Goal: Task Accomplishment & Management: Complete application form

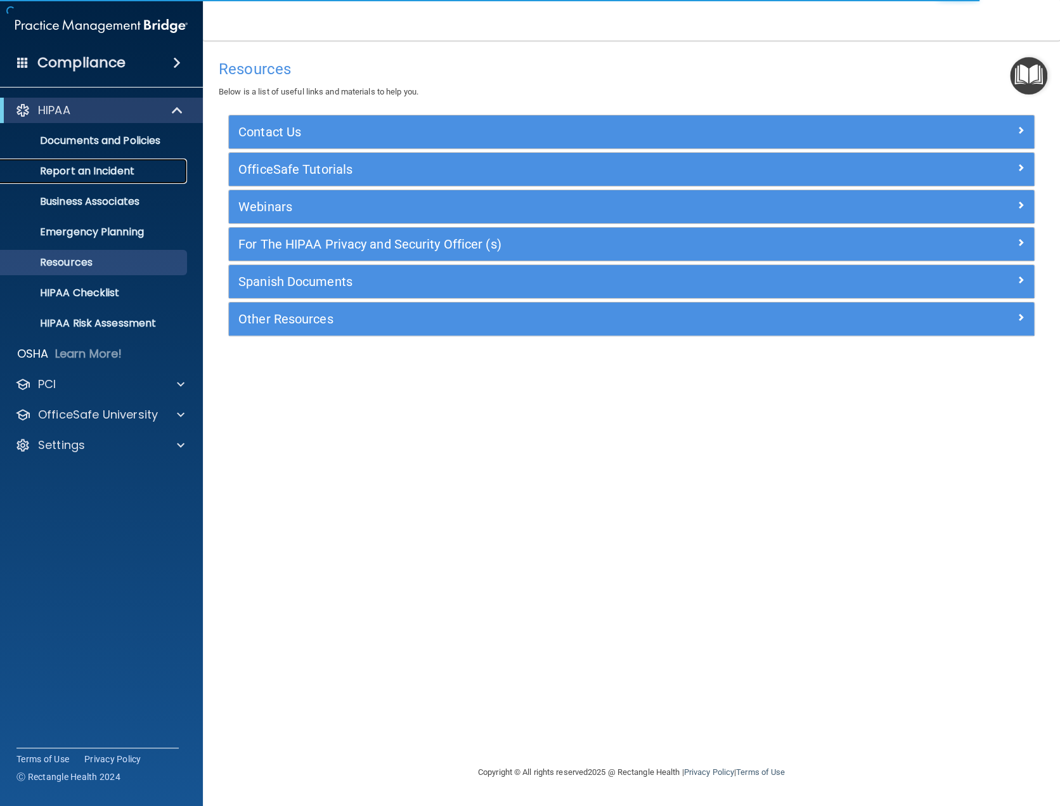
click at [81, 166] on p "Report an Incident" at bounding box center [94, 171] width 173 height 13
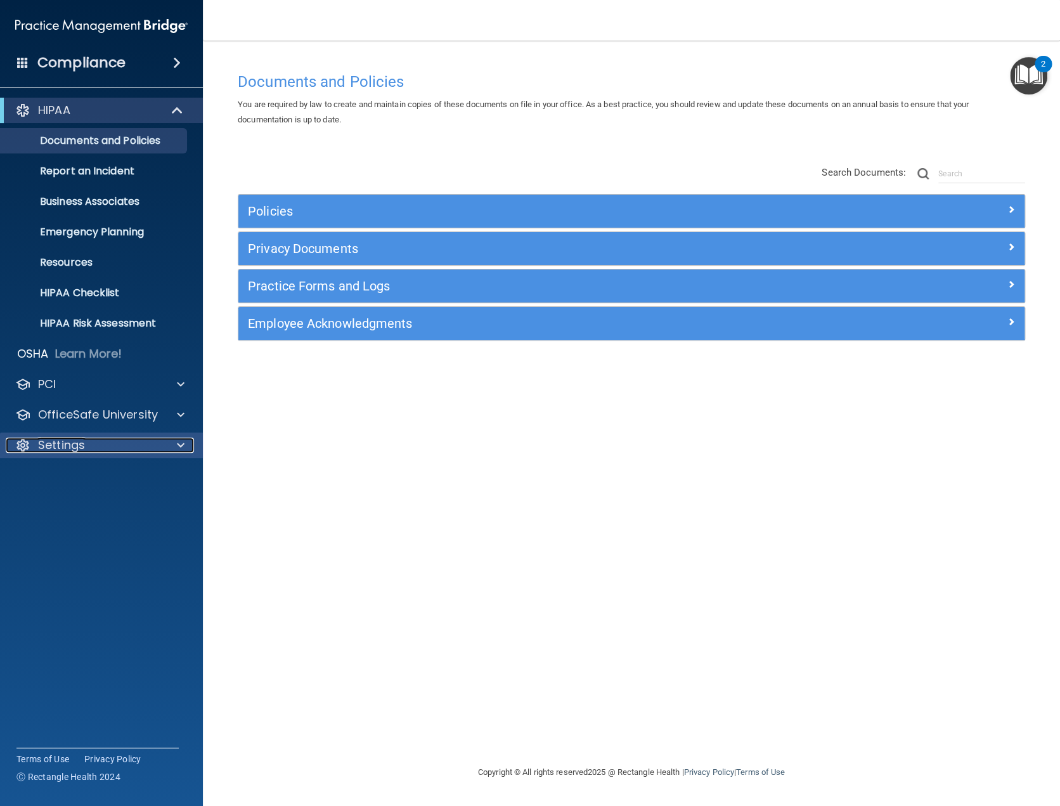
click at [112, 447] on div "Settings" at bounding box center [84, 445] width 157 height 15
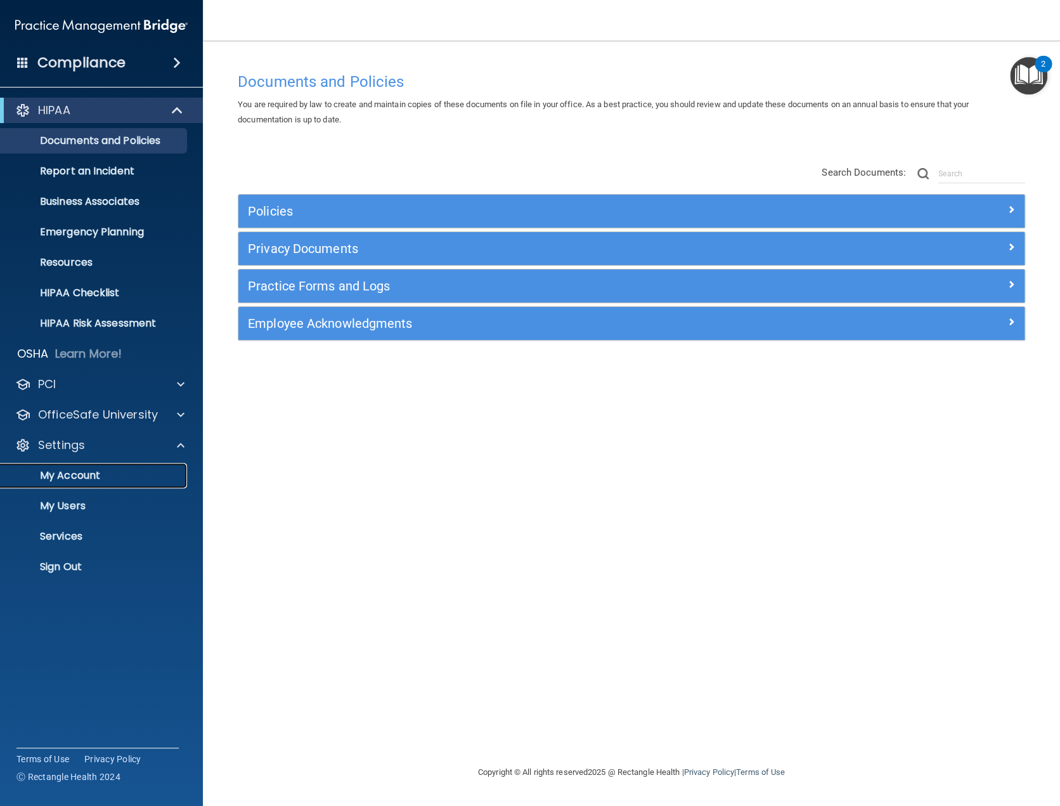
click at [82, 477] on p "My Account" at bounding box center [94, 475] width 173 height 13
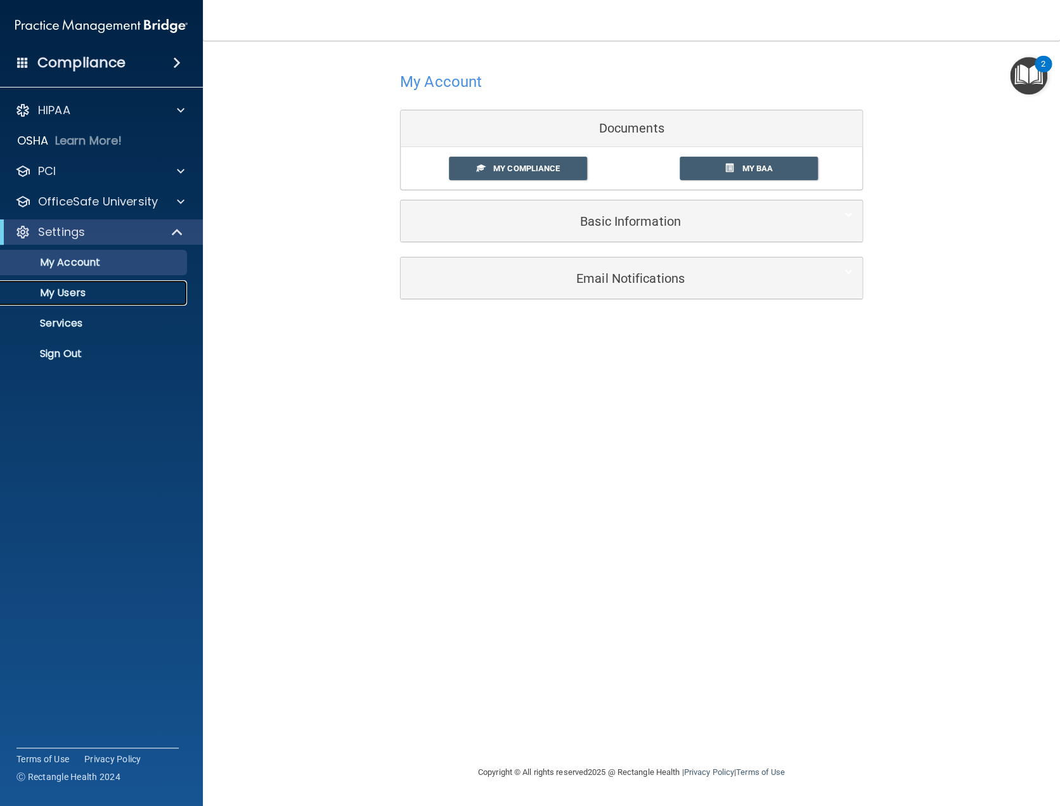
click at [75, 291] on p "My Users" at bounding box center [94, 293] width 173 height 13
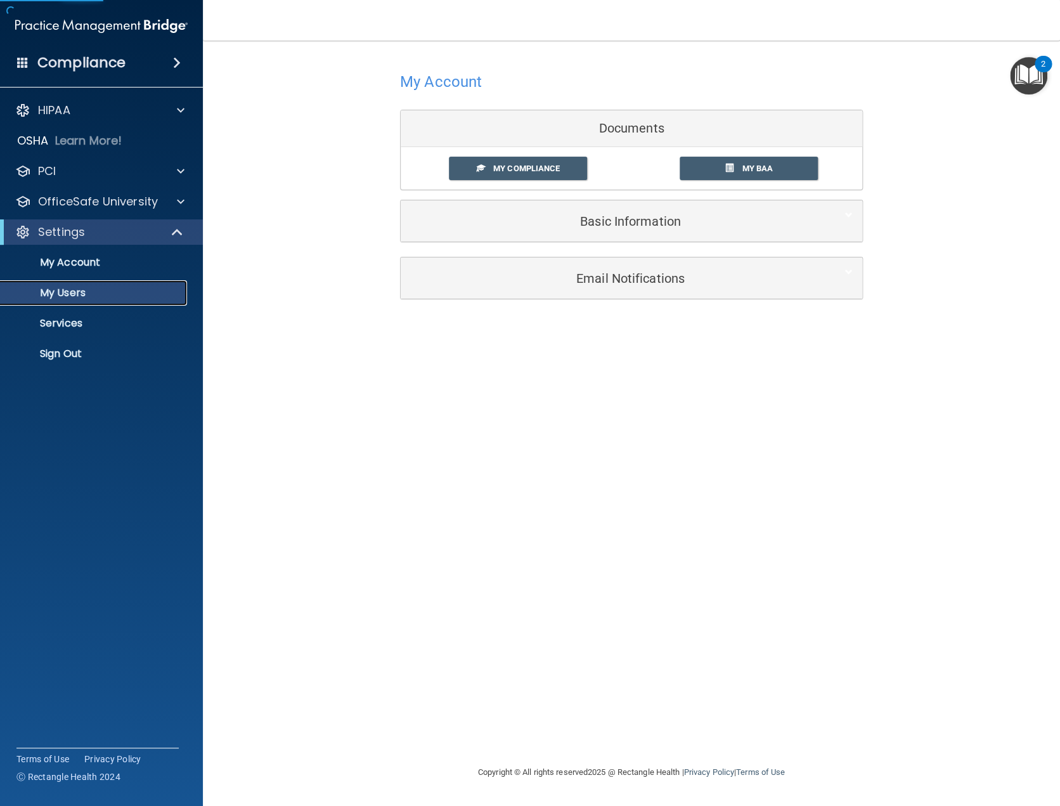
select select "20"
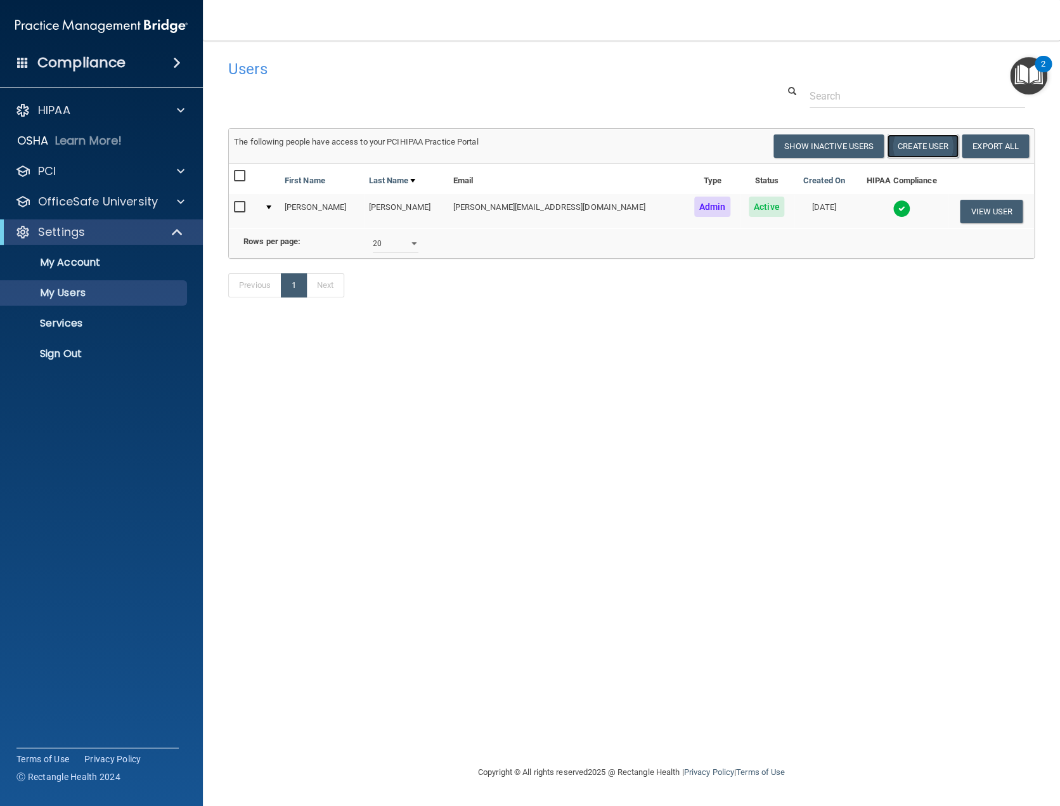
click at [927, 143] on button "Create User" at bounding box center [923, 145] width 72 height 23
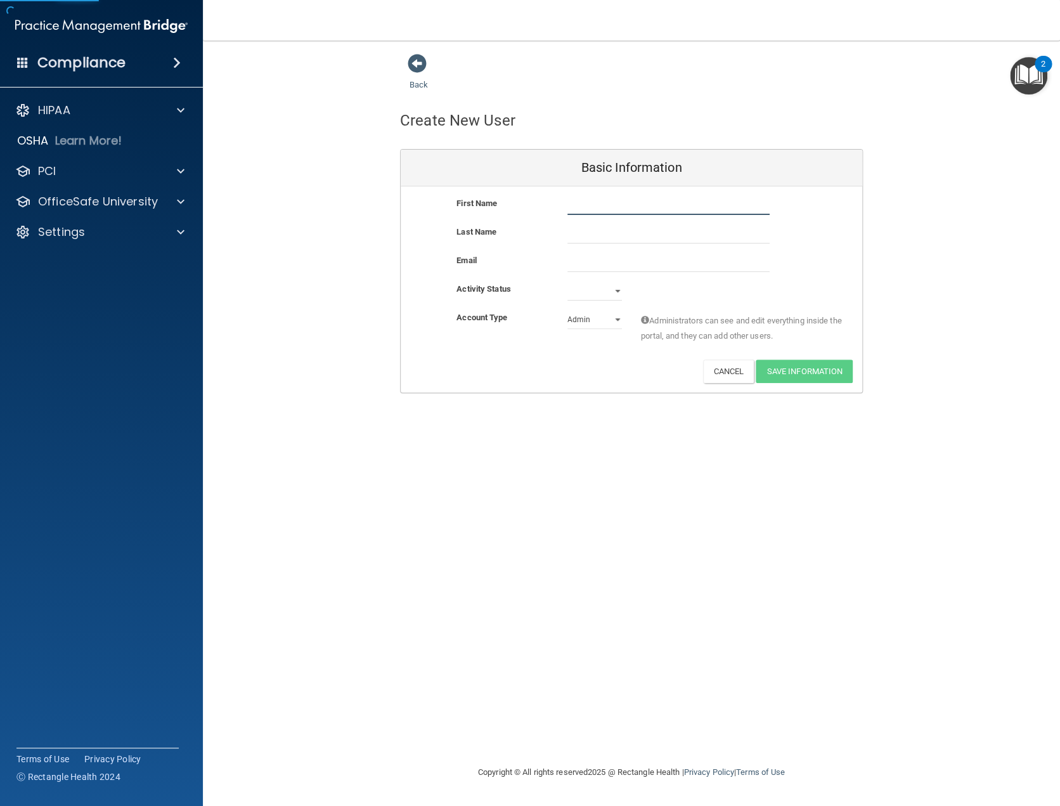
click at [597, 206] on input "text" at bounding box center [669, 205] width 202 height 19
type input "[PERSON_NAME]"
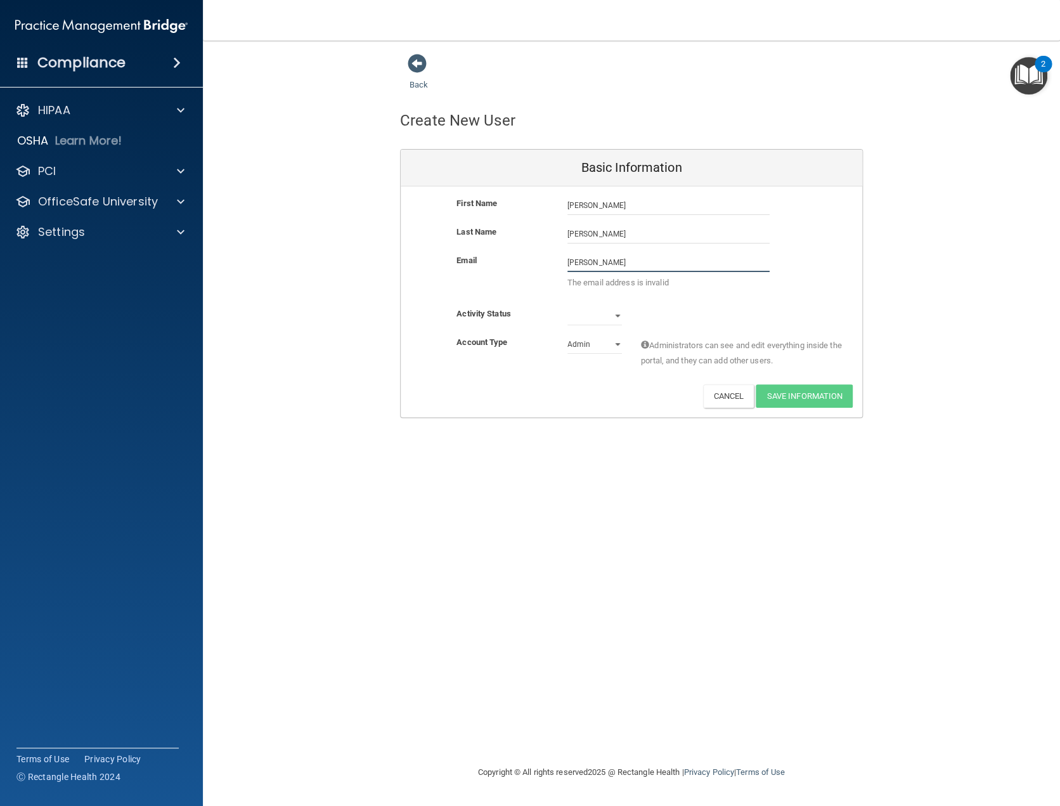
type input "[PERSON_NAME][EMAIL_ADDRESS][DOMAIN_NAME]"
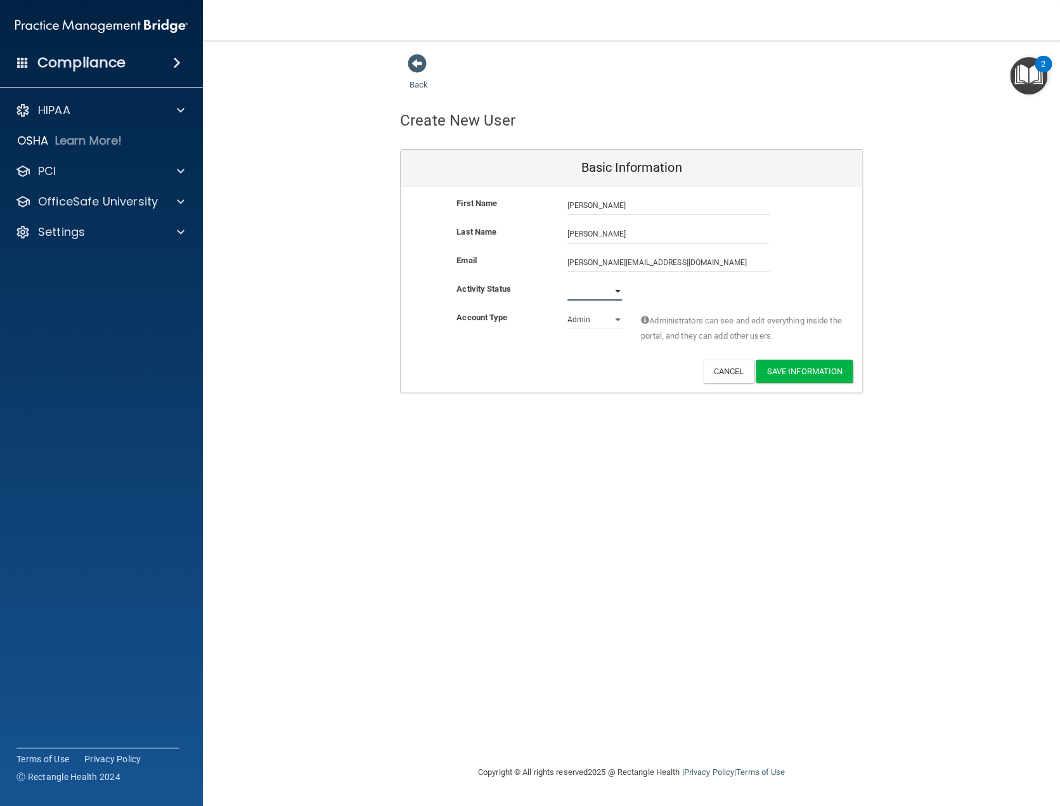
click at [615, 287] on select "Active Inactive" at bounding box center [595, 291] width 55 height 19
select select "active"
click at [568, 282] on select "Active Inactive" at bounding box center [595, 291] width 55 height 19
click at [617, 316] on select "Admin Member" at bounding box center [595, 319] width 55 height 19
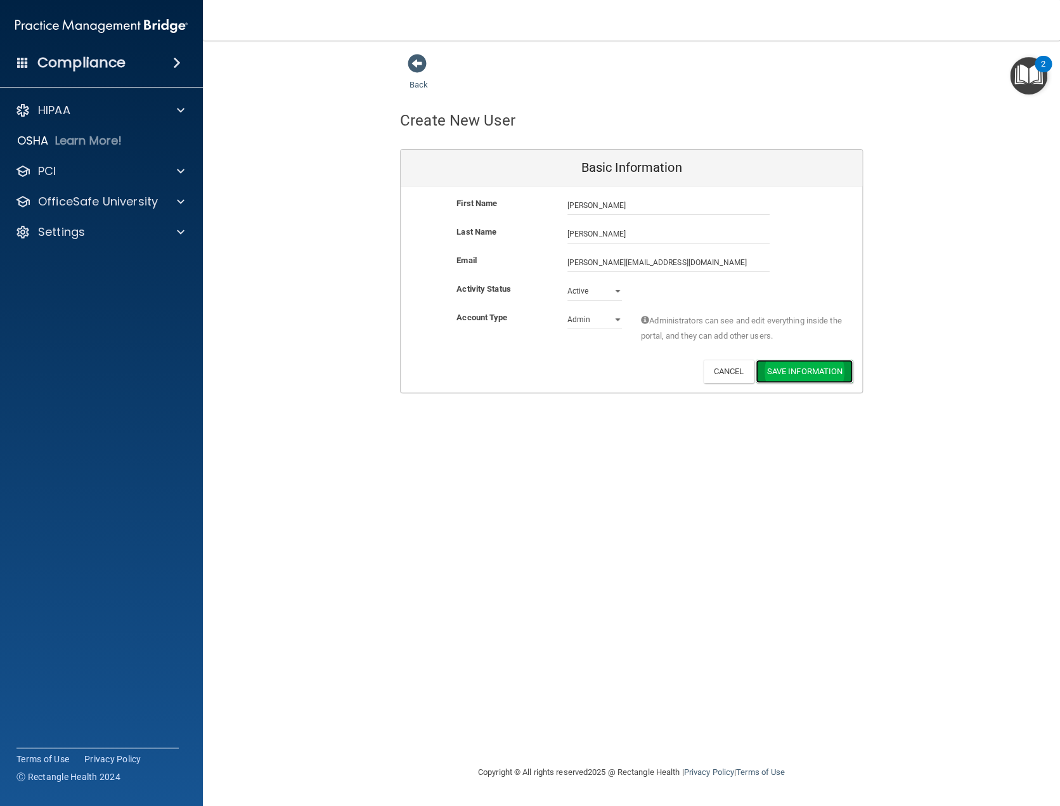
click at [793, 375] on button "Save Information" at bounding box center [804, 371] width 97 height 23
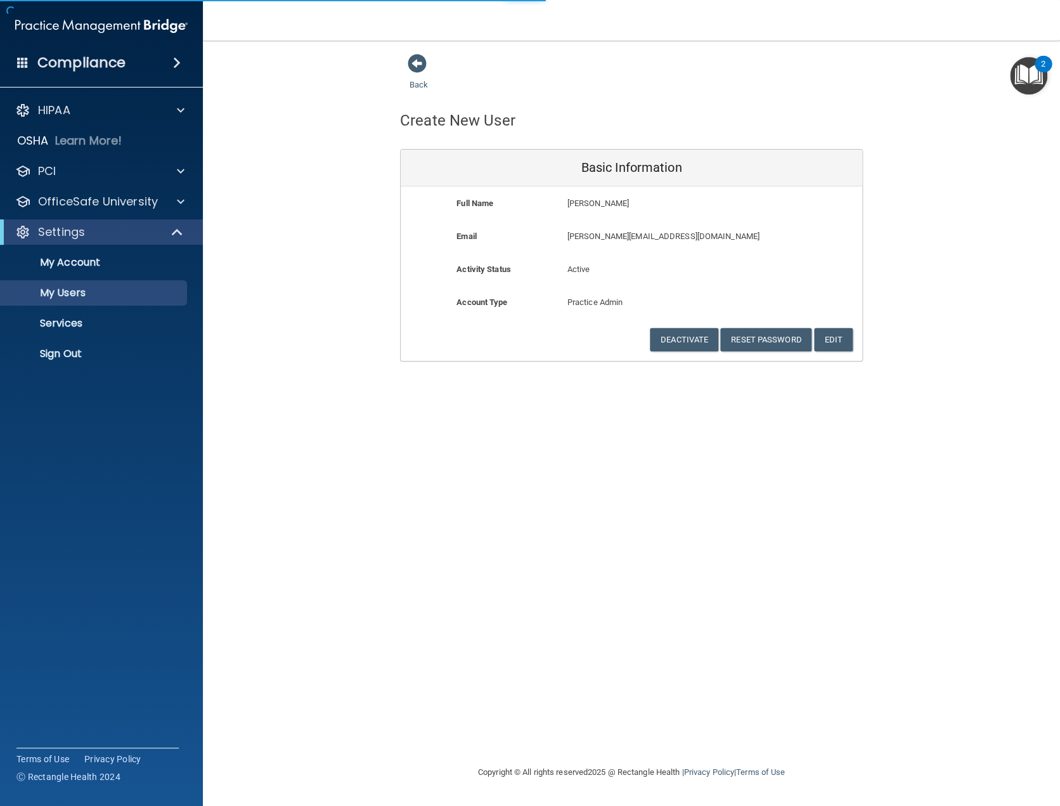
select select "20"
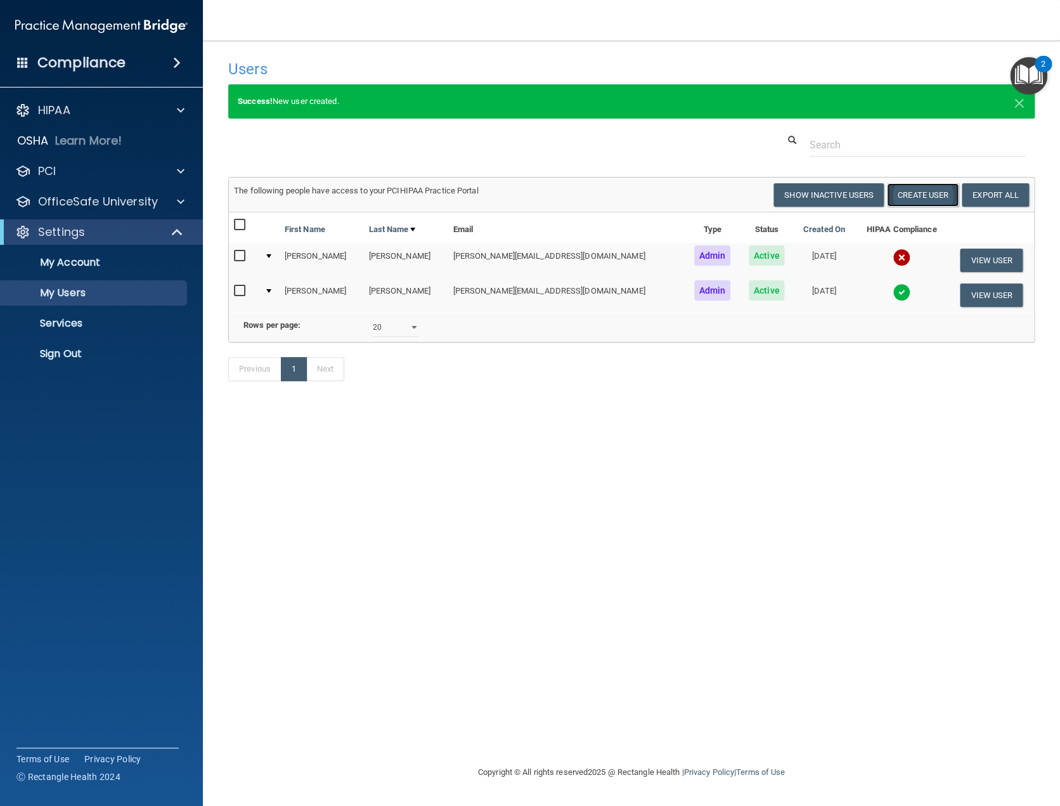
click at [908, 194] on button "Create User" at bounding box center [923, 194] width 72 height 23
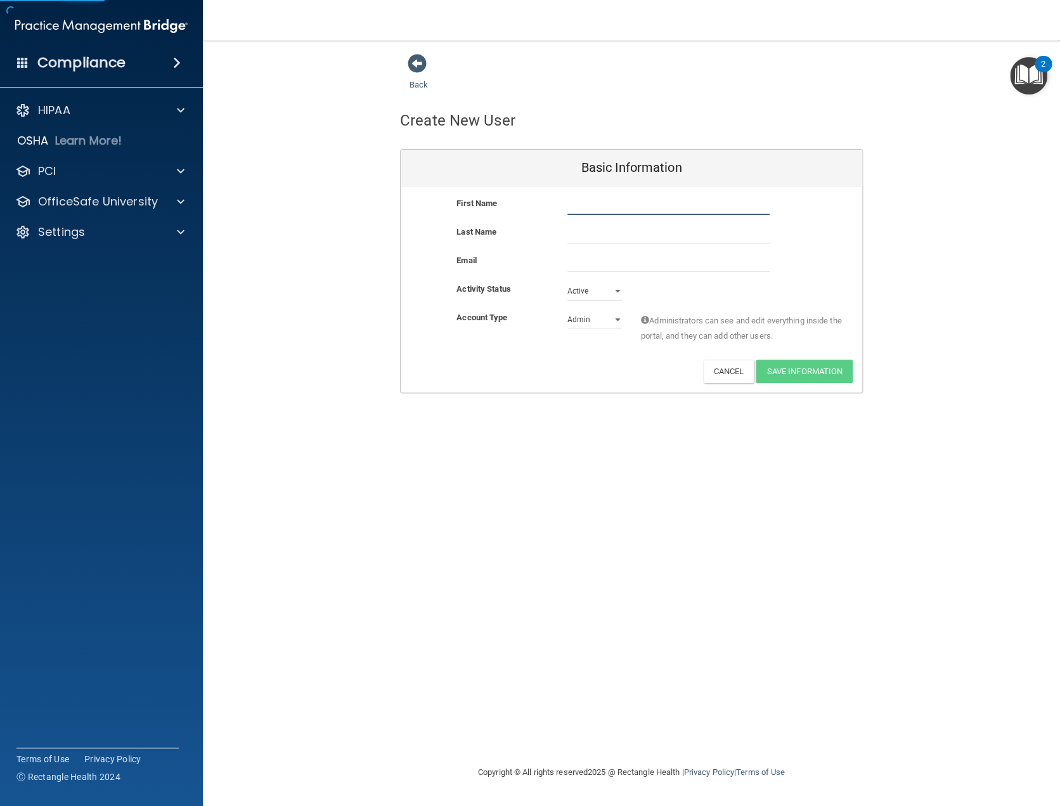
click at [593, 202] on input "text" at bounding box center [669, 205] width 202 height 19
type input "[PERSON_NAME]"
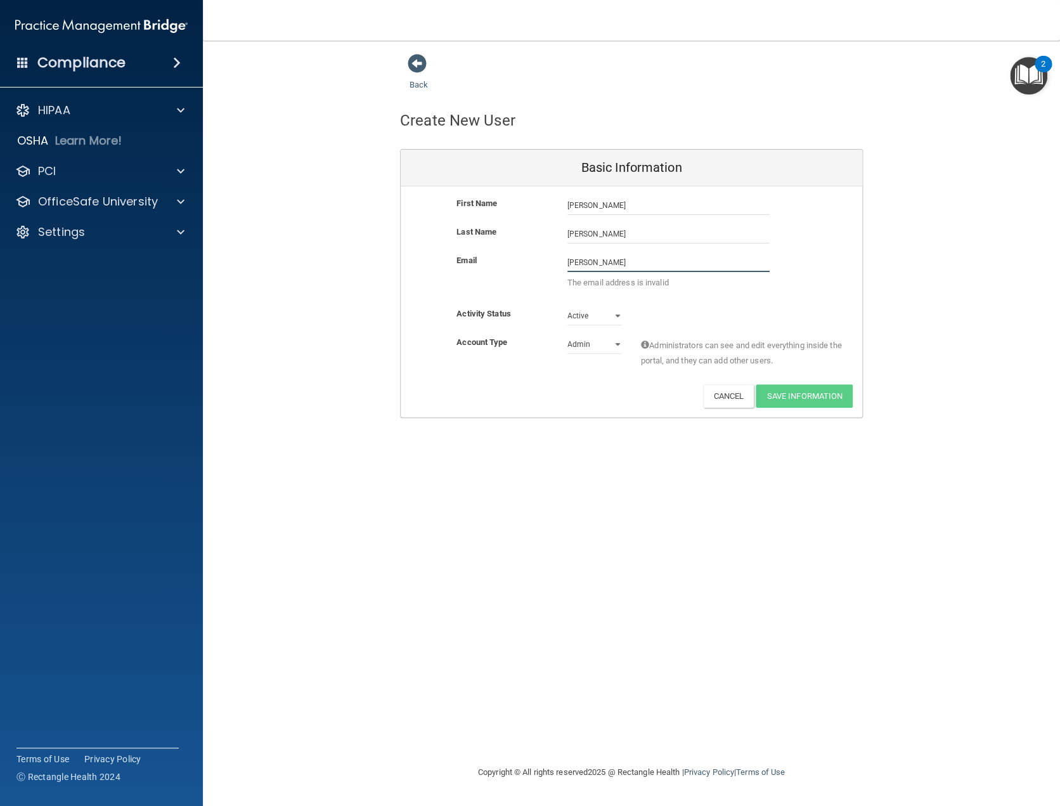
type input "[PERSON_NAME][EMAIL_ADDRESS][DOMAIN_NAME]"
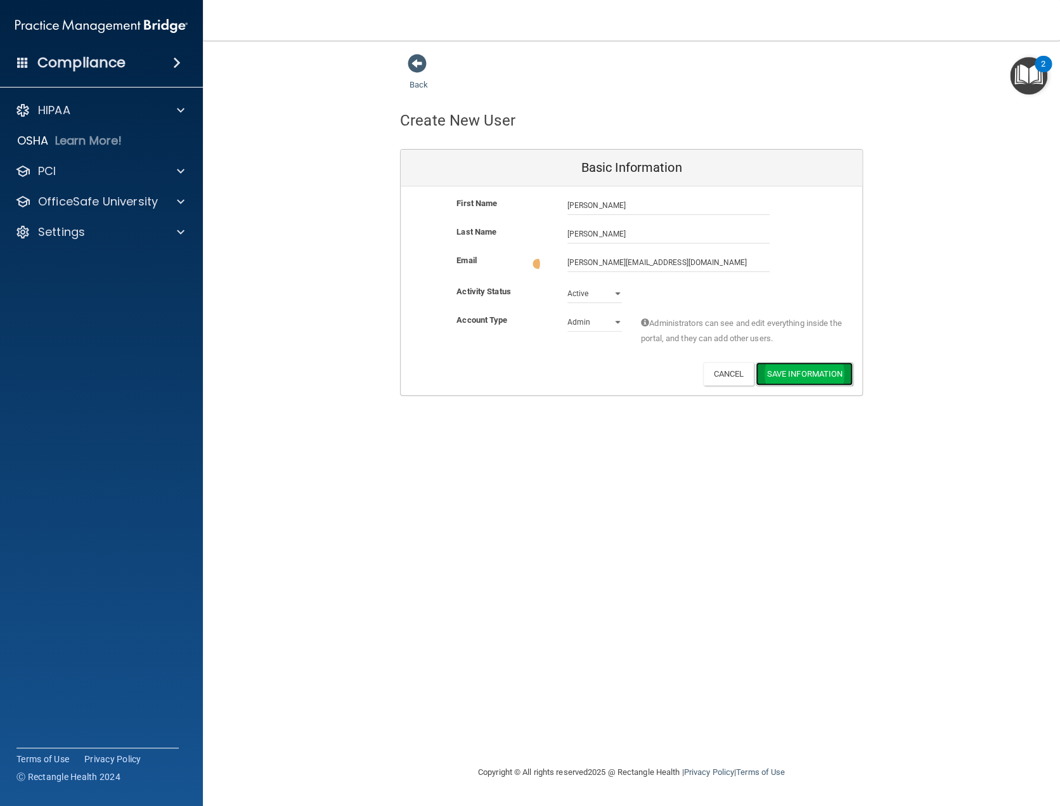
click at [798, 371] on button "Save Information" at bounding box center [804, 373] width 97 height 23
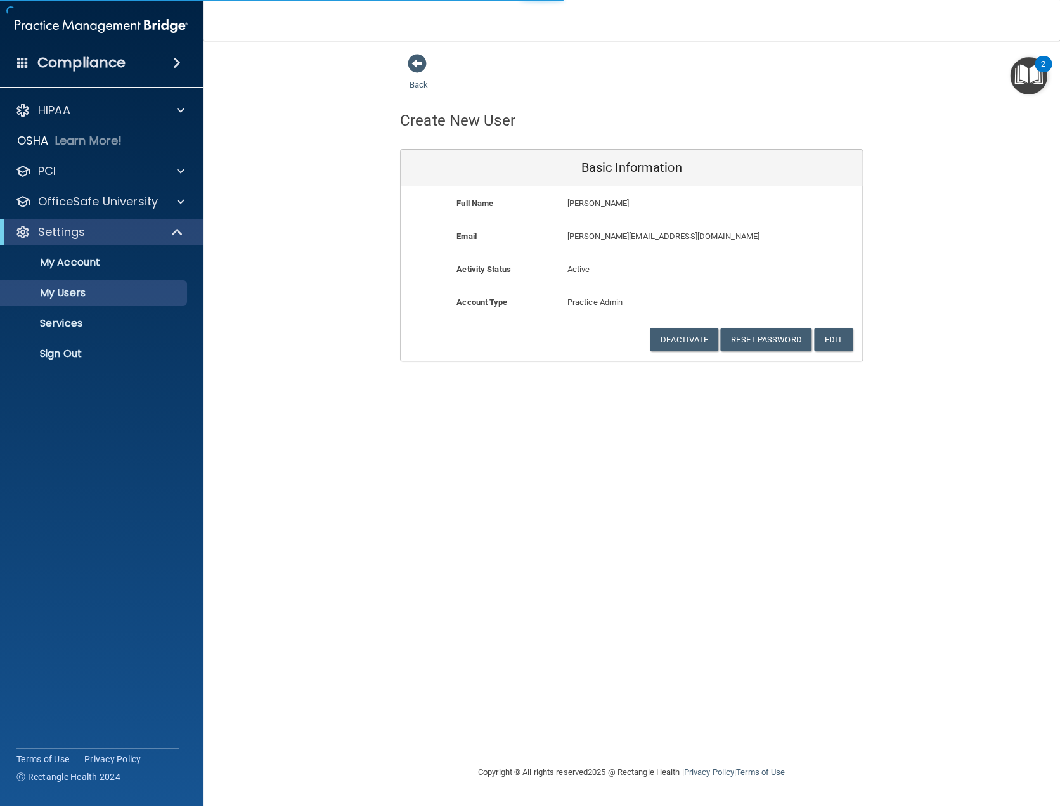
select select "20"
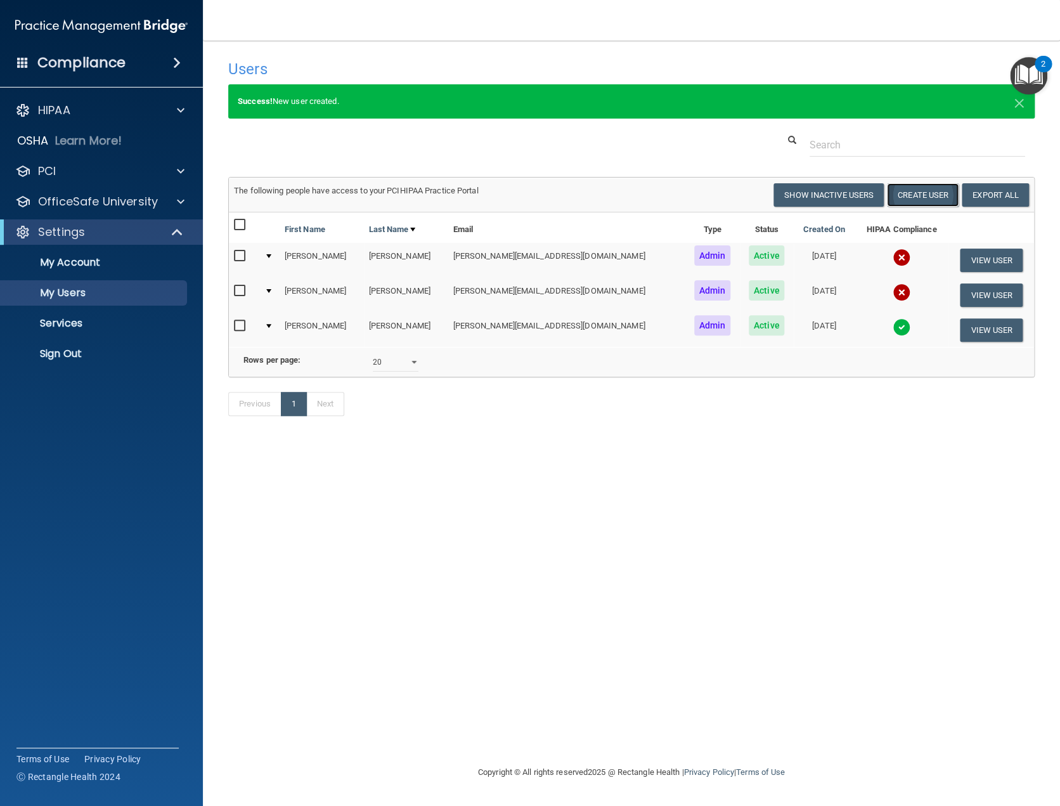
click at [919, 198] on button "Create User" at bounding box center [923, 194] width 72 height 23
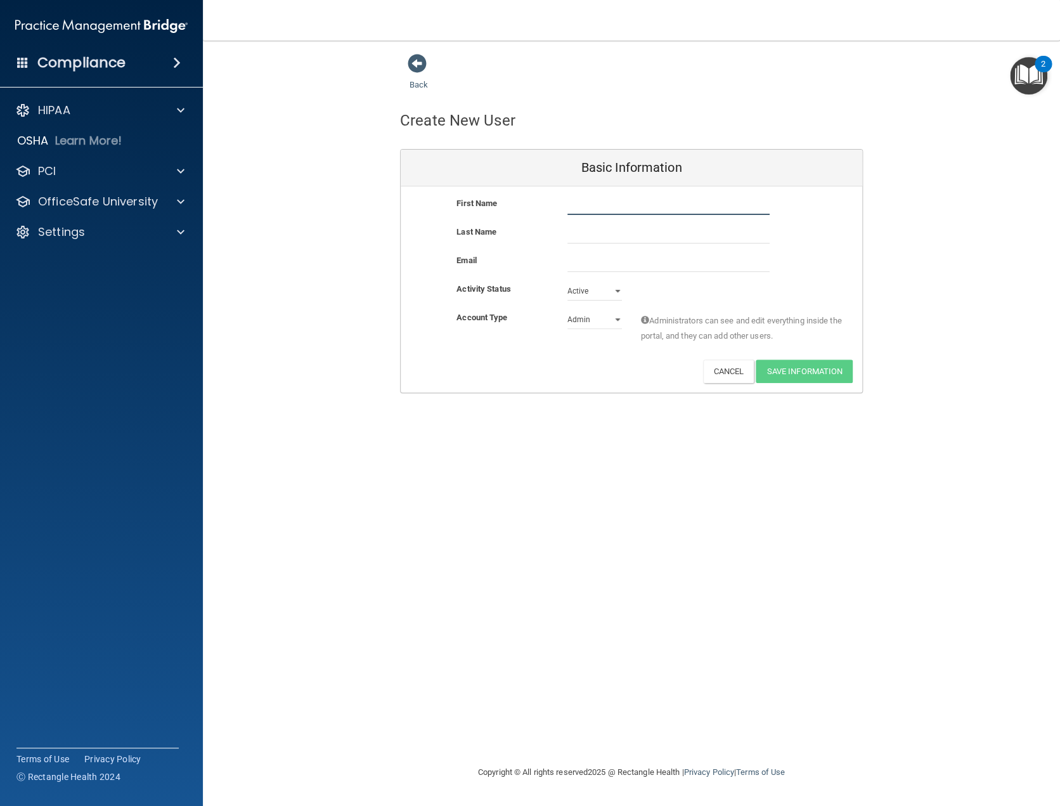
click at [608, 200] on input "text" at bounding box center [669, 205] width 202 height 19
click at [578, 206] on input "text" at bounding box center [669, 205] width 202 height 19
type input "[PERSON_NAME]"
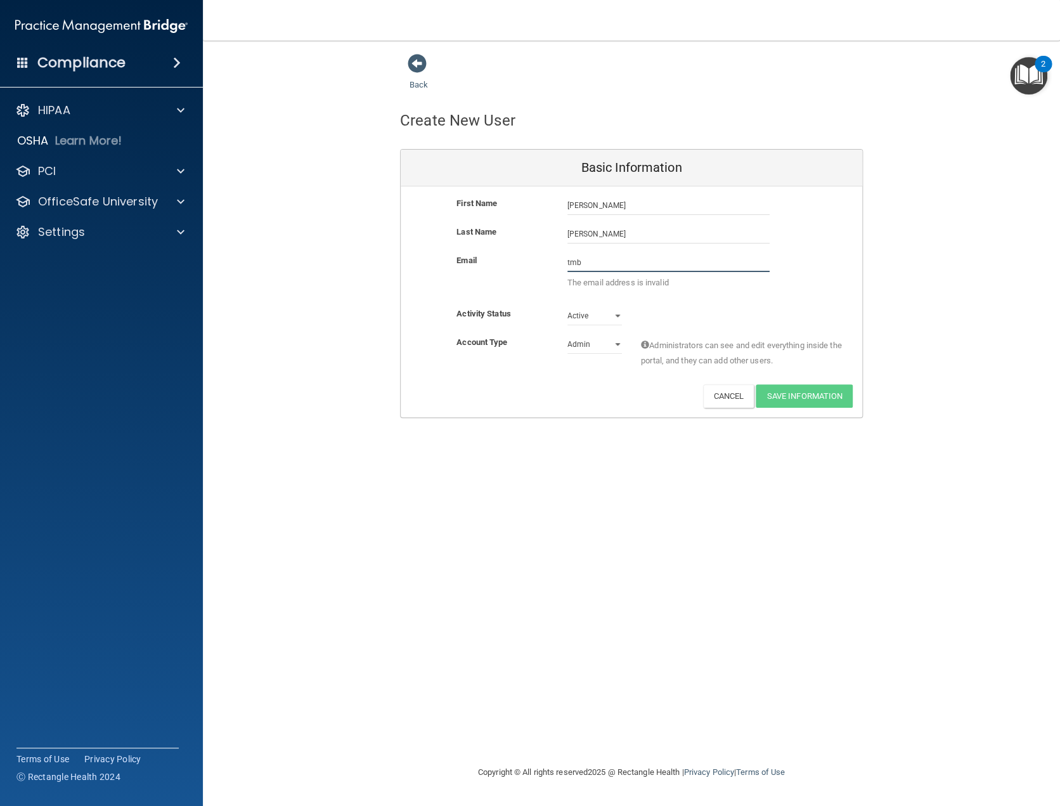
type input "[EMAIL_ADDRESS][DOMAIN_NAME]"
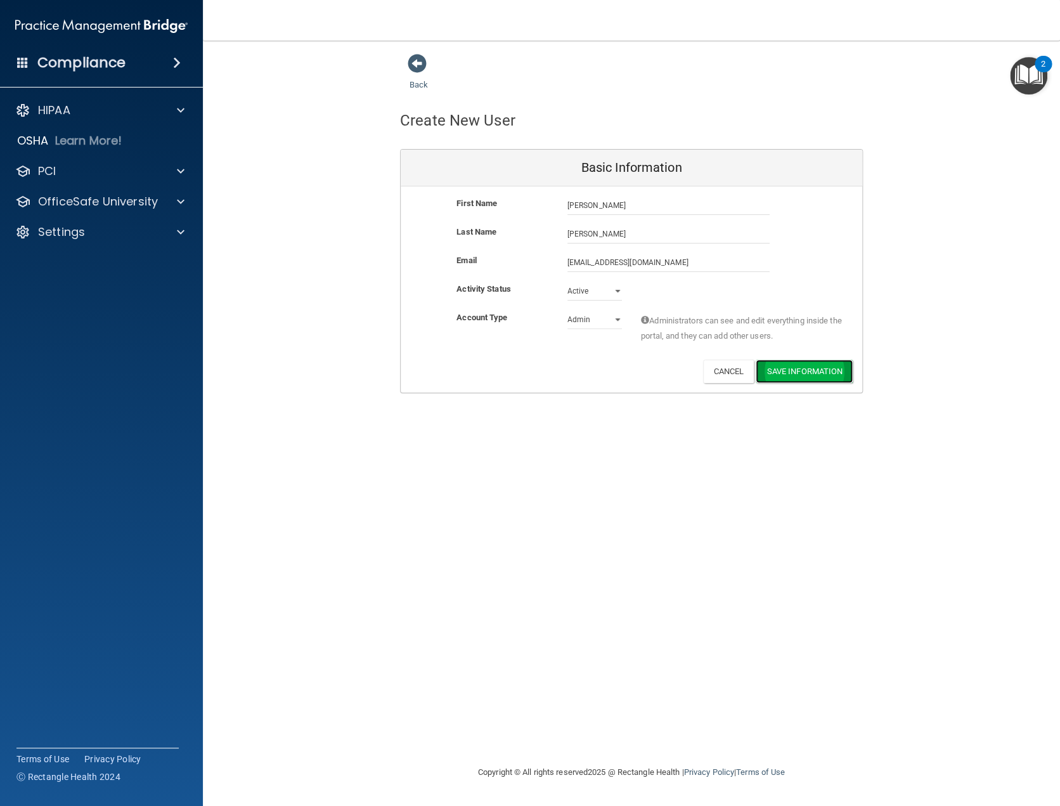
click at [783, 374] on button "Save Information" at bounding box center [804, 371] width 97 height 23
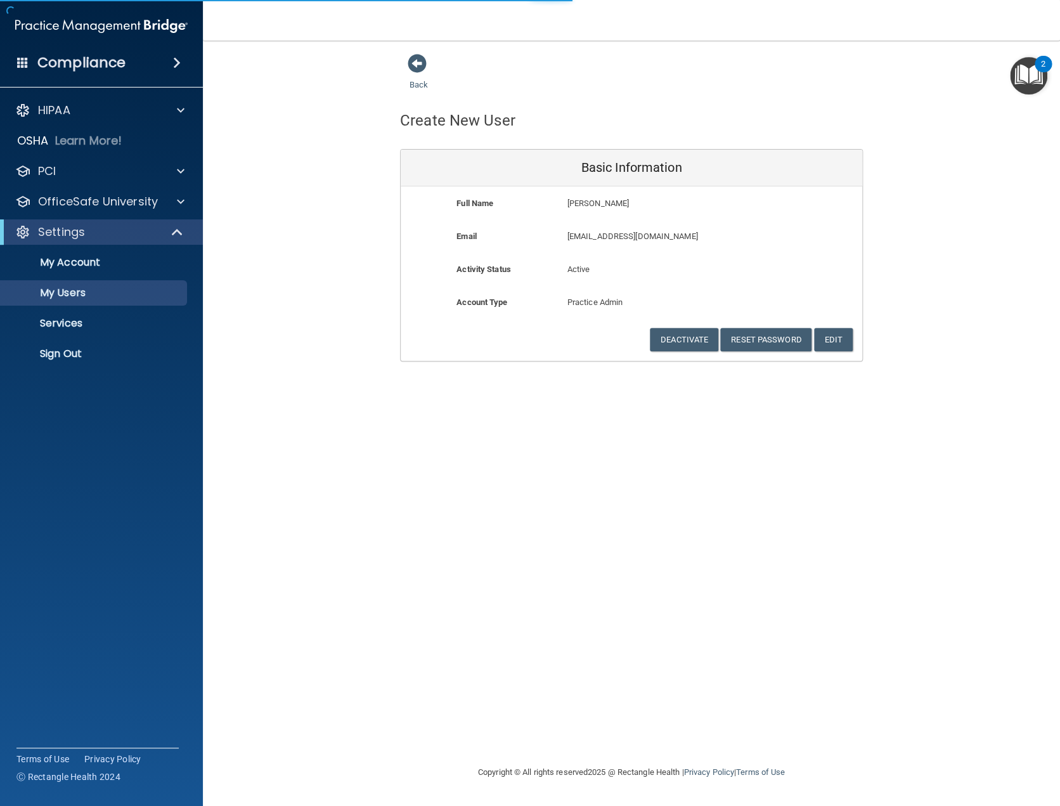
select select "20"
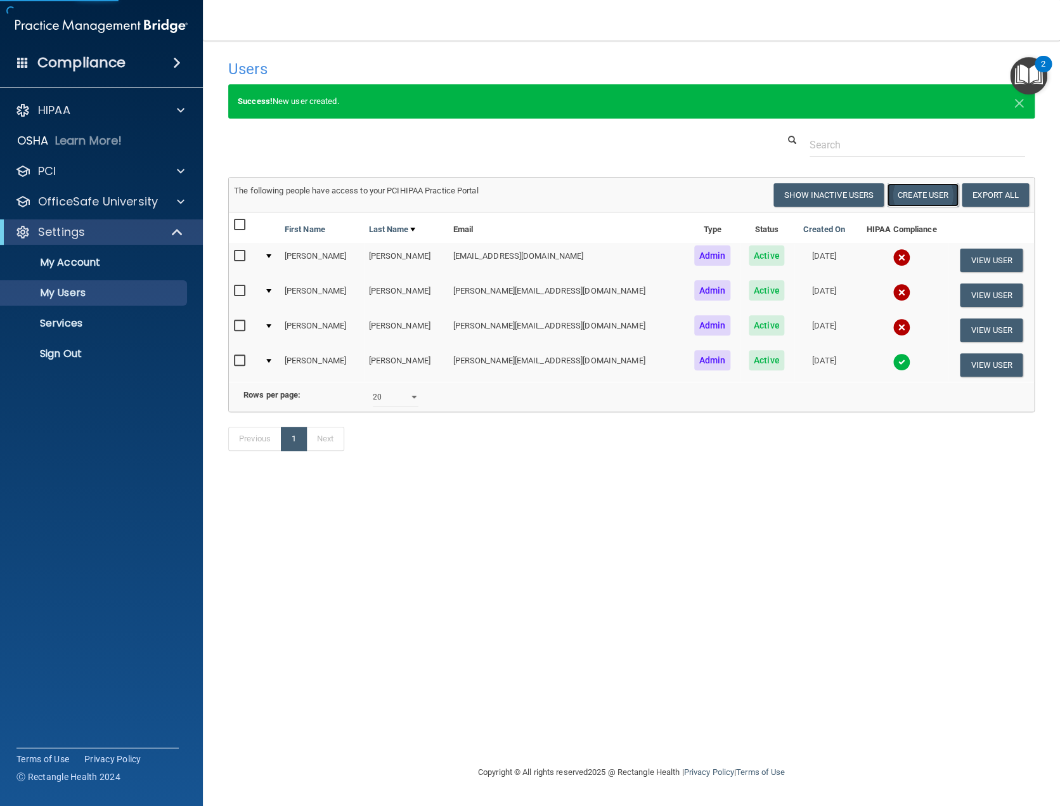
click at [908, 199] on button "Create User" at bounding box center [923, 194] width 72 height 23
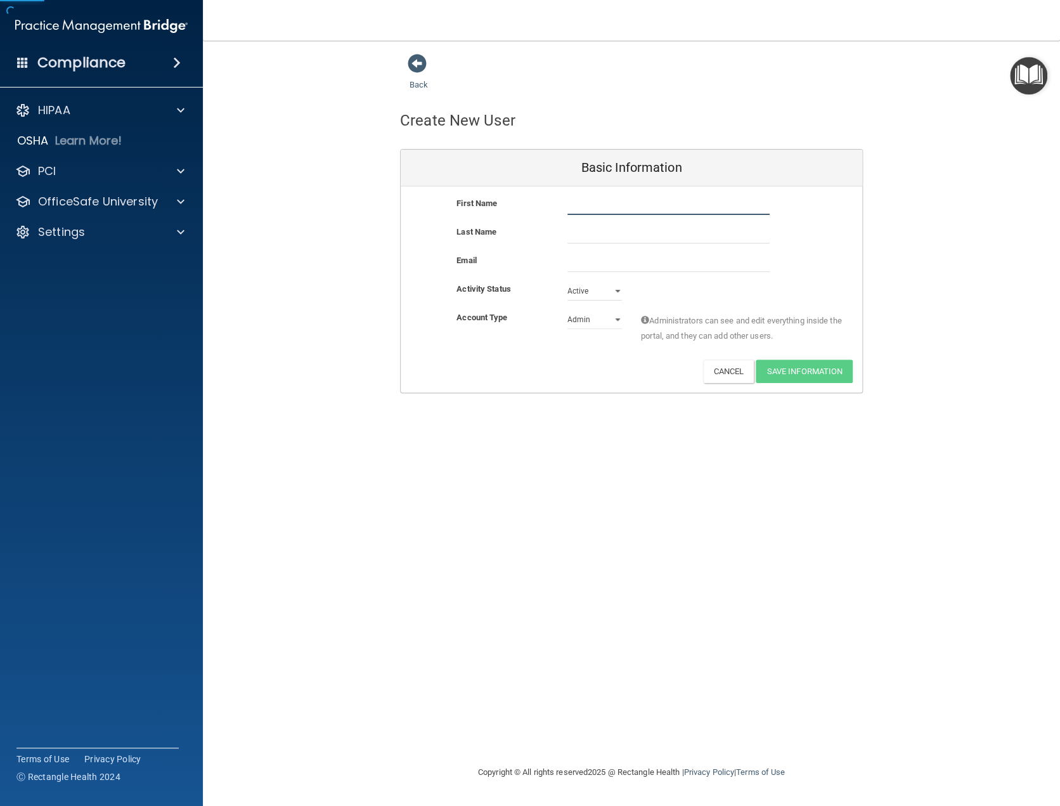
click at [619, 207] on input "text" at bounding box center [669, 205] width 202 height 19
type input "[PERSON_NAME]"
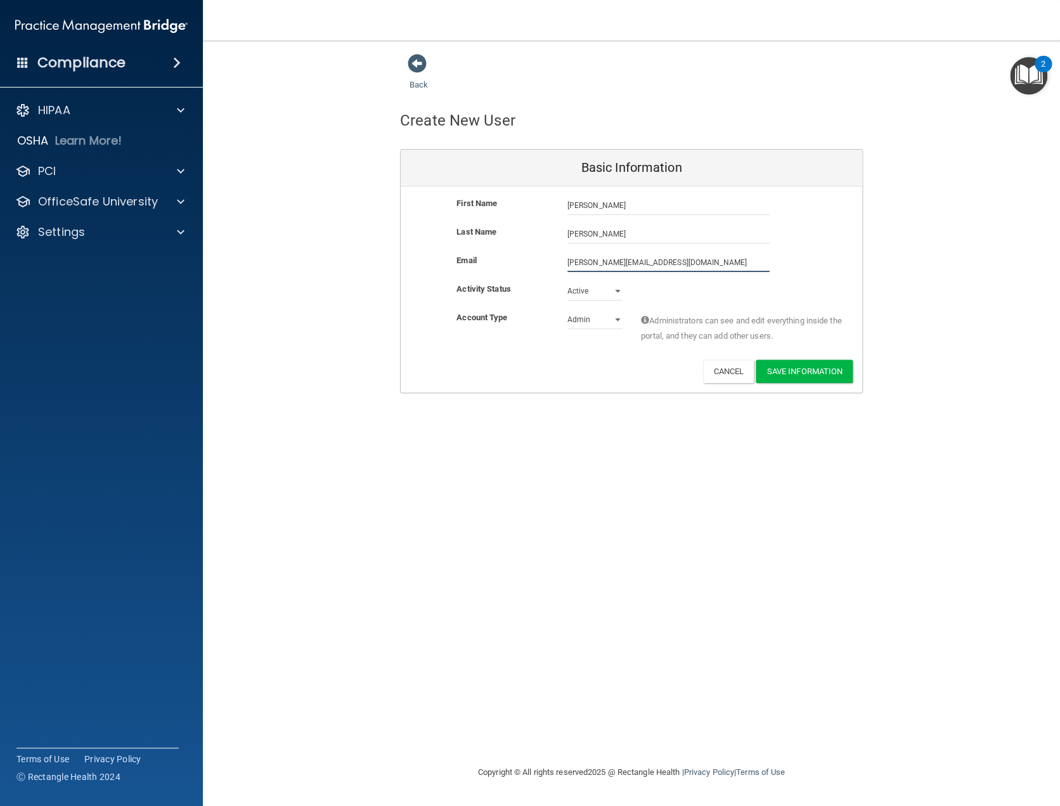
type input "[PERSON_NAME][EMAIL_ADDRESS][DOMAIN_NAME]"
click at [613, 318] on select "Admin Member" at bounding box center [595, 319] width 55 height 19
select select "practice_member"
click at [568, 310] on select "Admin Member" at bounding box center [595, 319] width 55 height 19
click at [785, 371] on button "Save Information" at bounding box center [804, 371] width 97 height 23
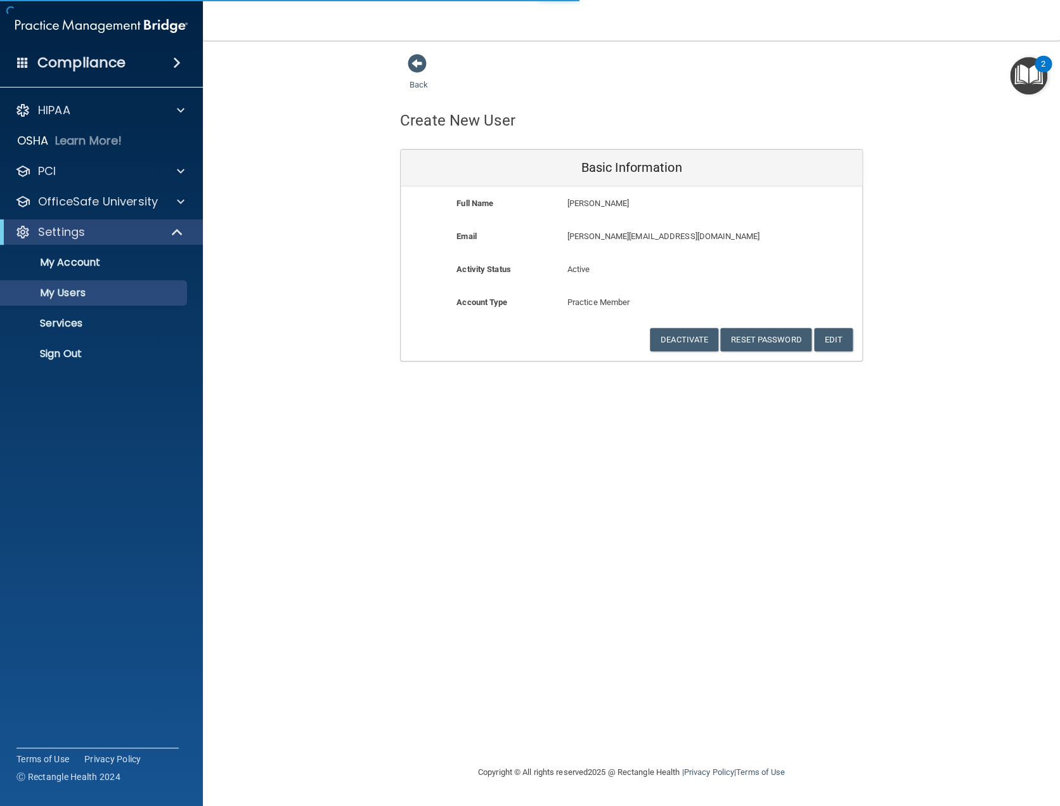
select select "20"
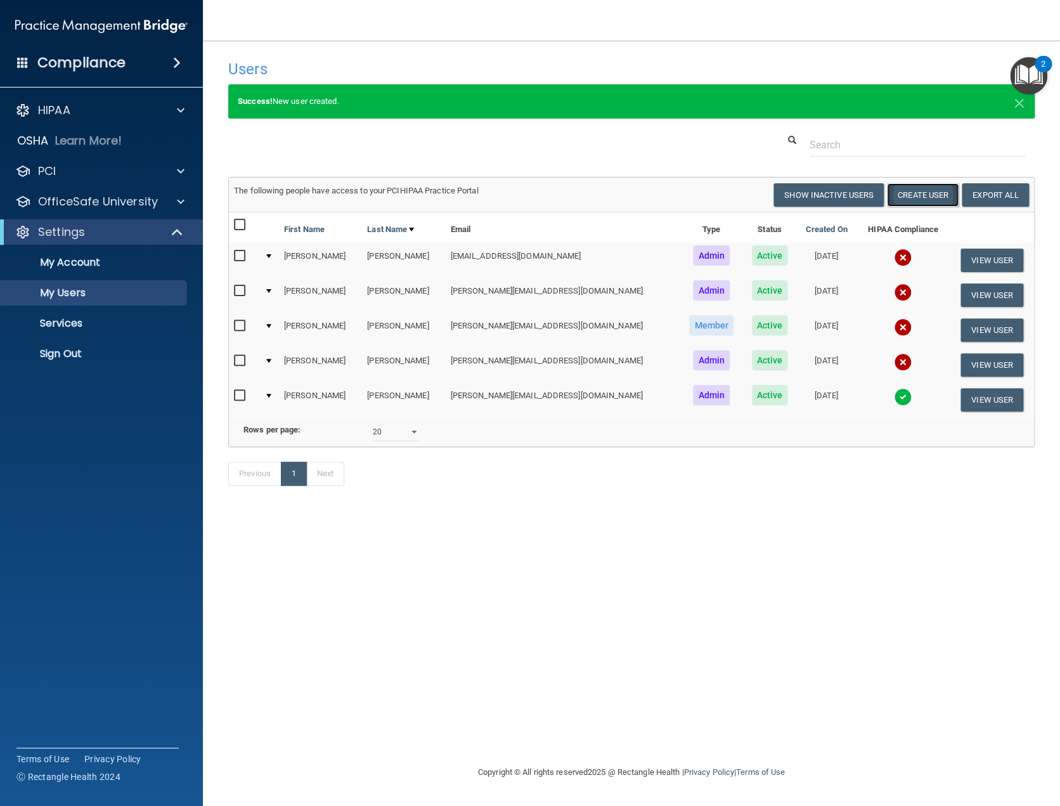
click at [904, 195] on button "Create User" at bounding box center [923, 194] width 72 height 23
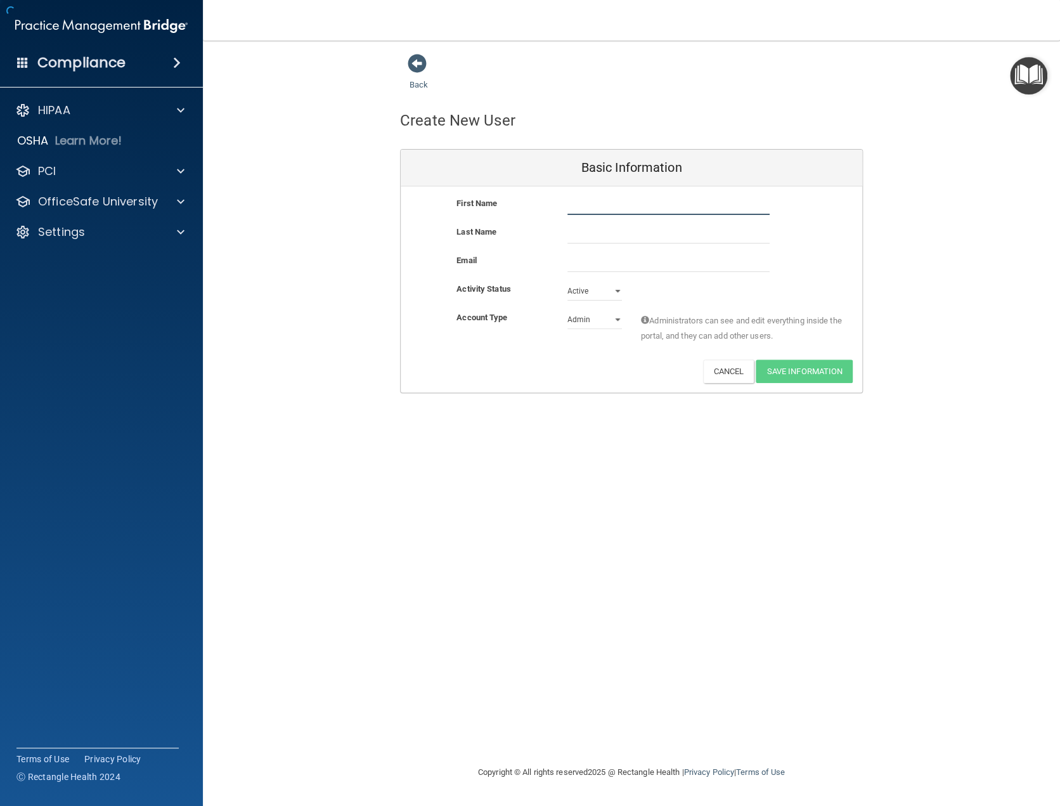
click at [596, 205] on input "text" at bounding box center [669, 205] width 202 height 19
type input "[PERSON_NAME]"
click at [616, 260] on input "email" at bounding box center [669, 262] width 202 height 19
type input "[EMAIL_ADDRESS][DOMAIN_NAME]"
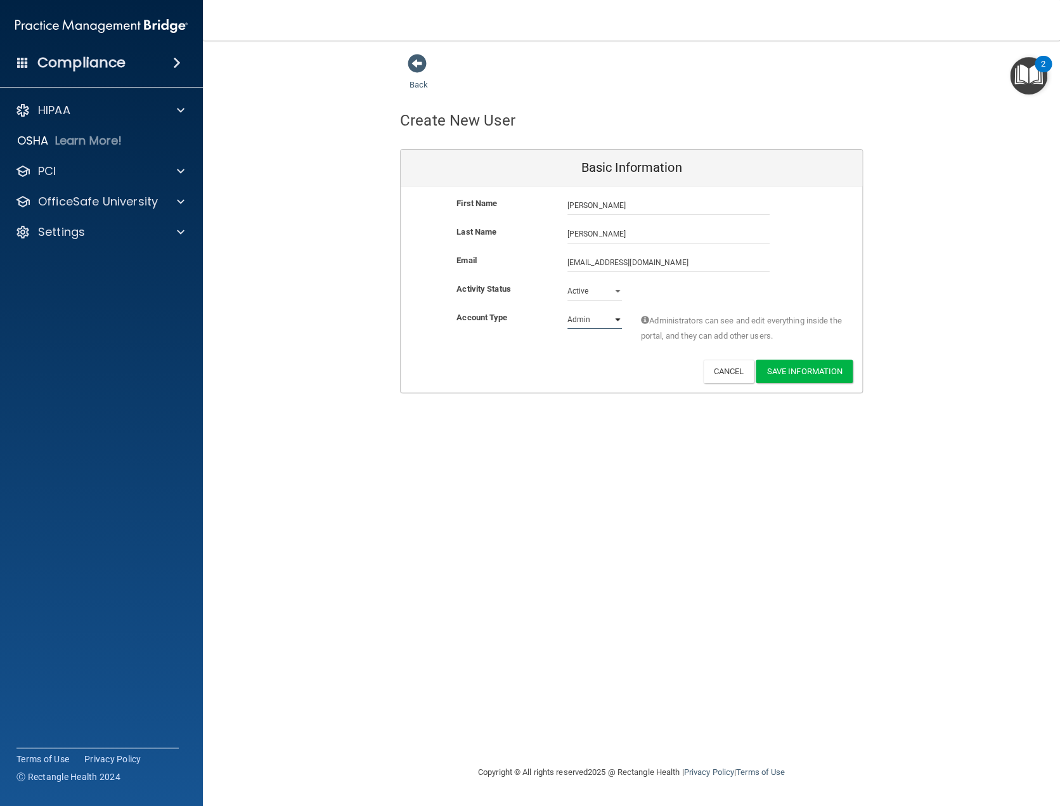
click at [611, 315] on select "Admin Member" at bounding box center [595, 319] width 55 height 19
select select "practice_member"
click at [568, 310] on select "Admin Member" at bounding box center [595, 319] width 55 height 19
click at [790, 373] on button "Save Information" at bounding box center [804, 371] width 97 height 23
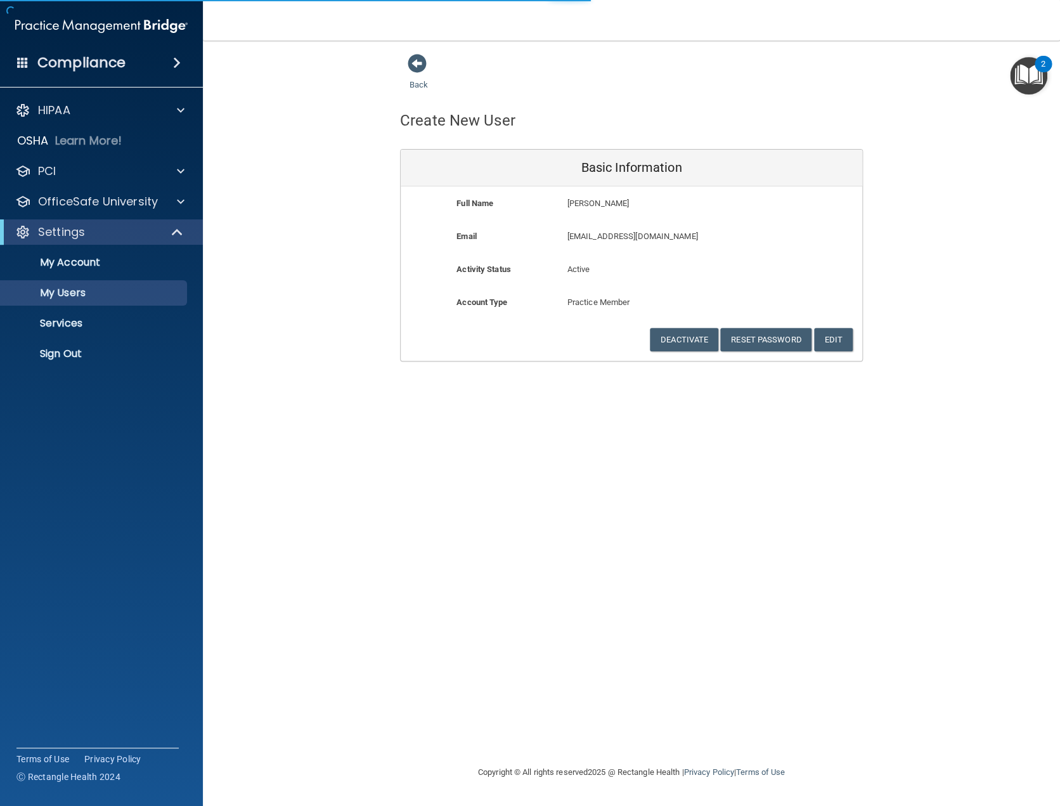
select select "20"
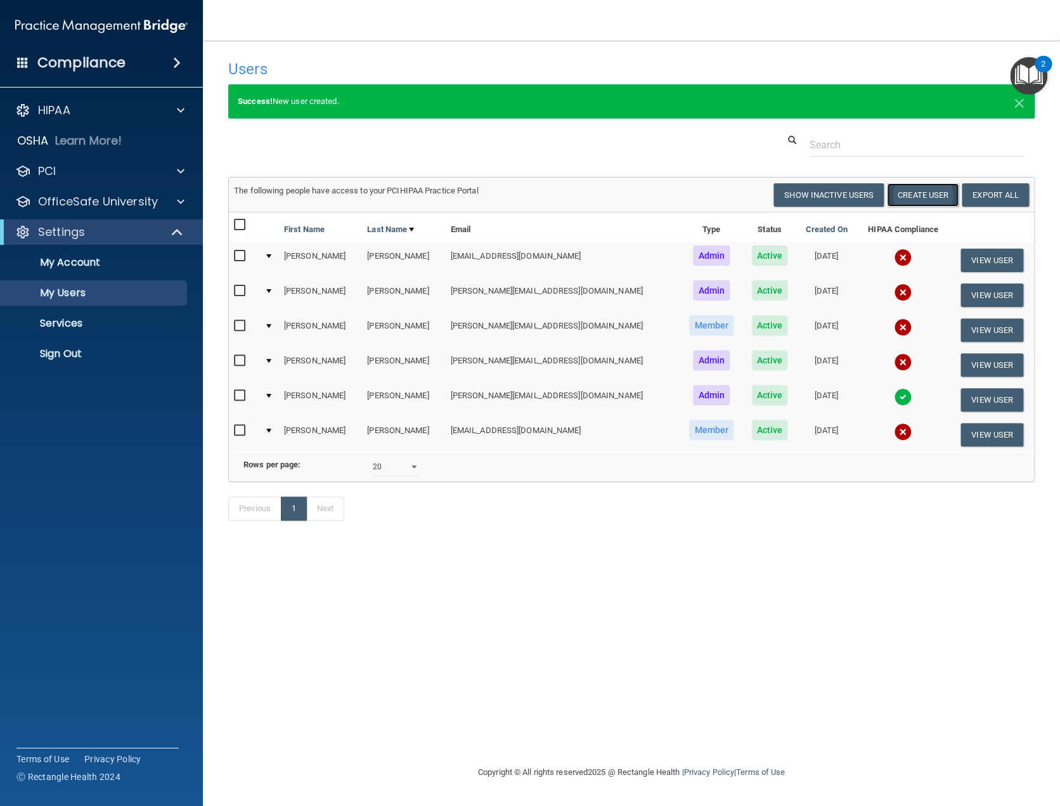
click at [913, 195] on button "Create User" at bounding box center [923, 194] width 72 height 23
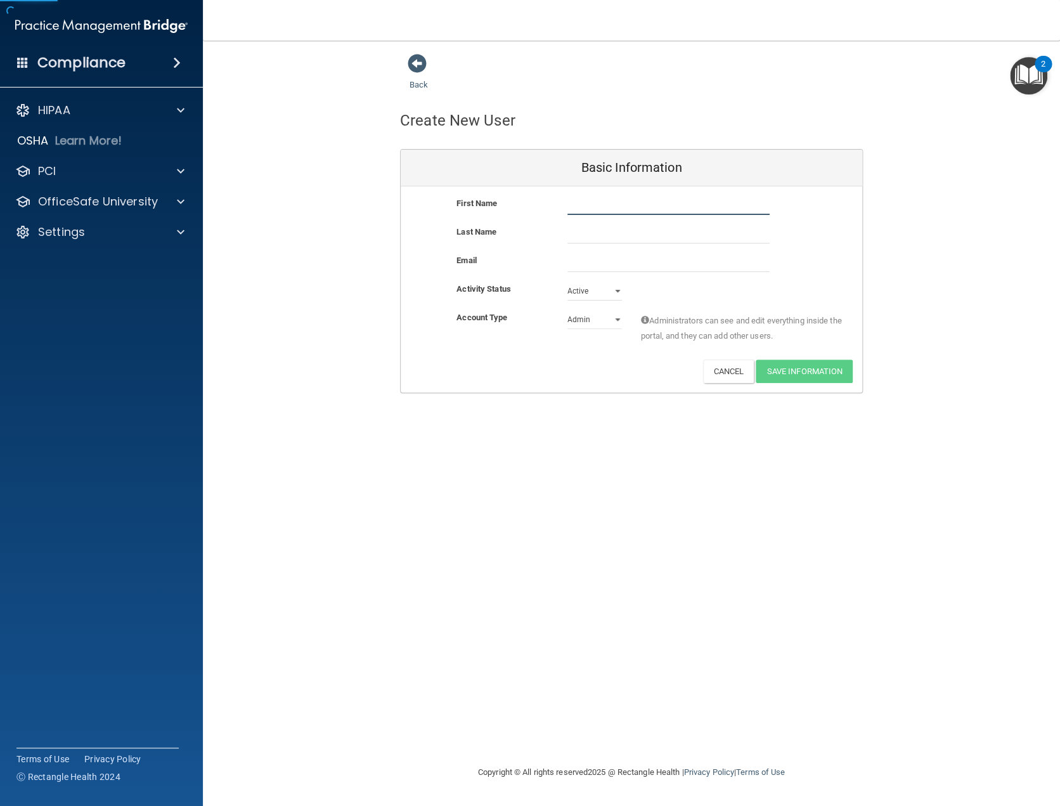
click at [591, 205] on input "text" at bounding box center [669, 205] width 202 height 19
type input "[PERSON_NAME]"
click at [610, 259] on input "email" at bounding box center [669, 262] width 202 height 19
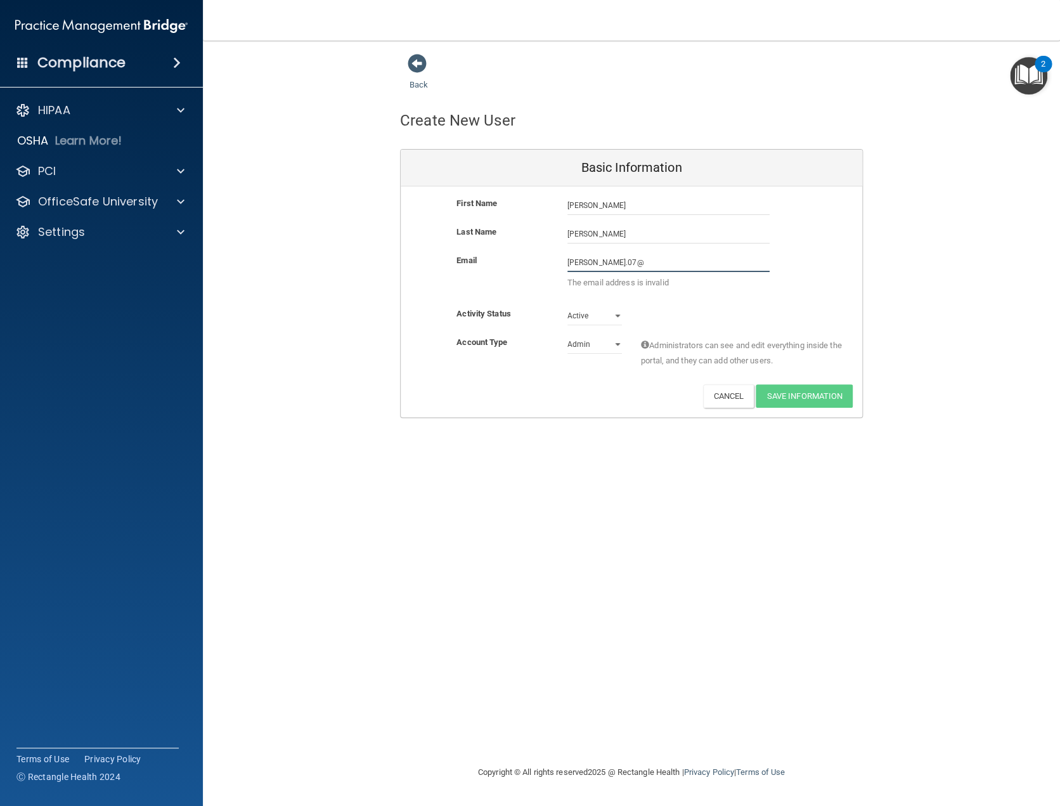
click at [632, 265] on input "[PERSON_NAME].07@" at bounding box center [669, 262] width 202 height 19
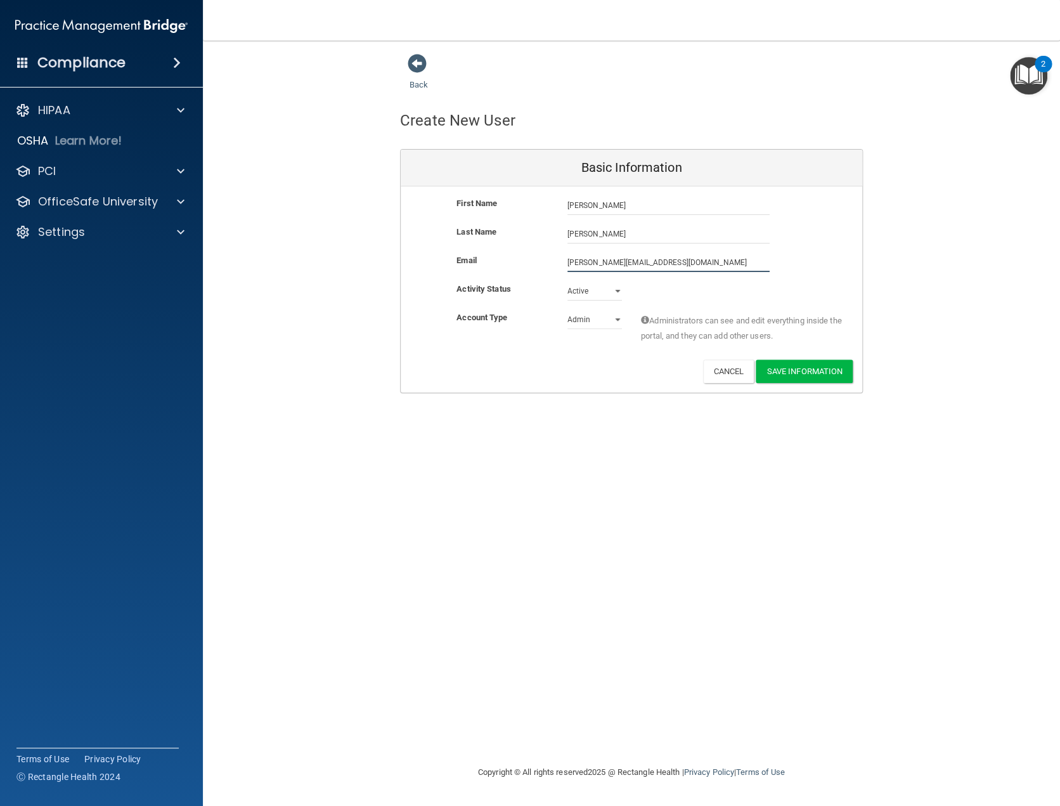
type input "[PERSON_NAME][EMAIL_ADDRESS][DOMAIN_NAME]"
click at [599, 318] on select "Admin Member" at bounding box center [595, 319] width 55 height 19
select select "practice_member"
click at [568, 310] on select "Admin Member" at bounding box center [595, 319] width 55 height 19
click at [815, 374] on button "Save Information" at bounding box center [804, 371] width 97 height 23
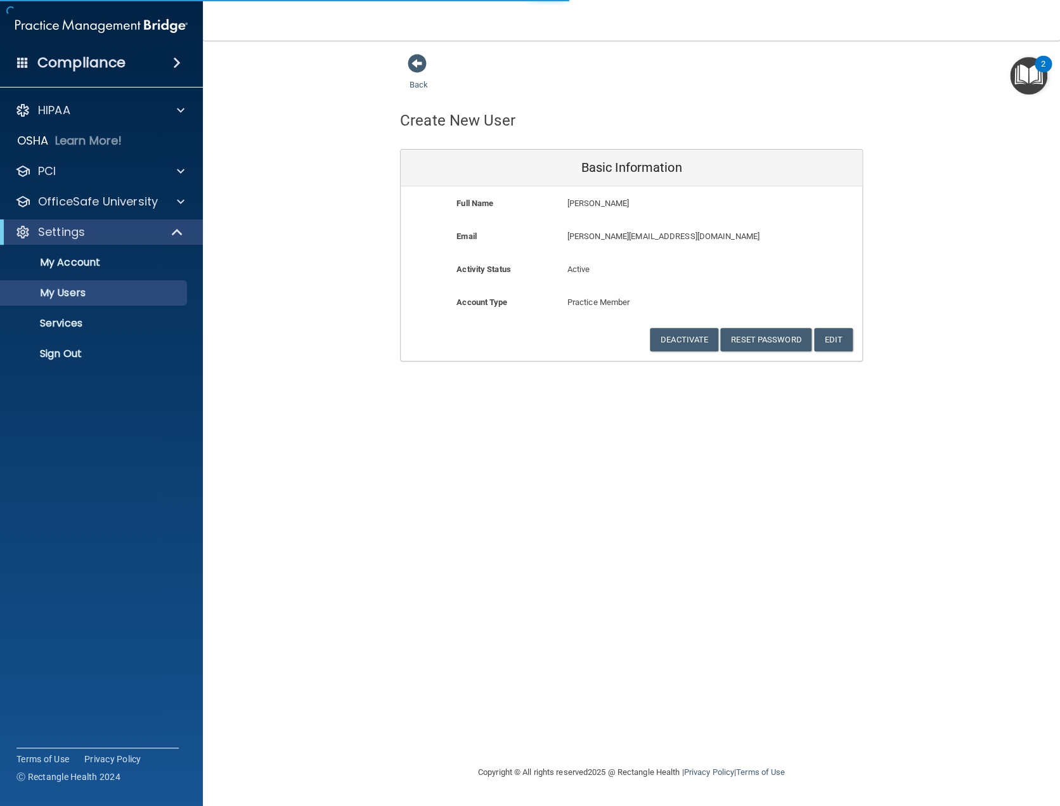
select select "20"
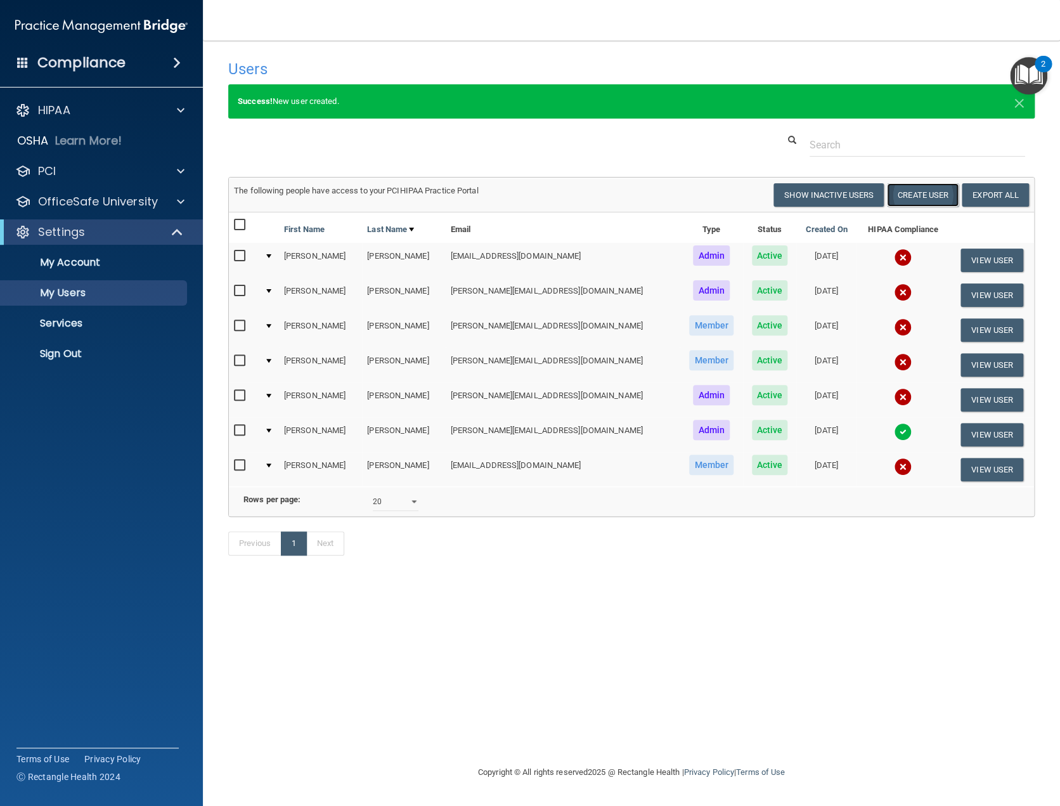
click at [910, 193] on button "Create User" at bounding box center [923, 194] width 72 height 23
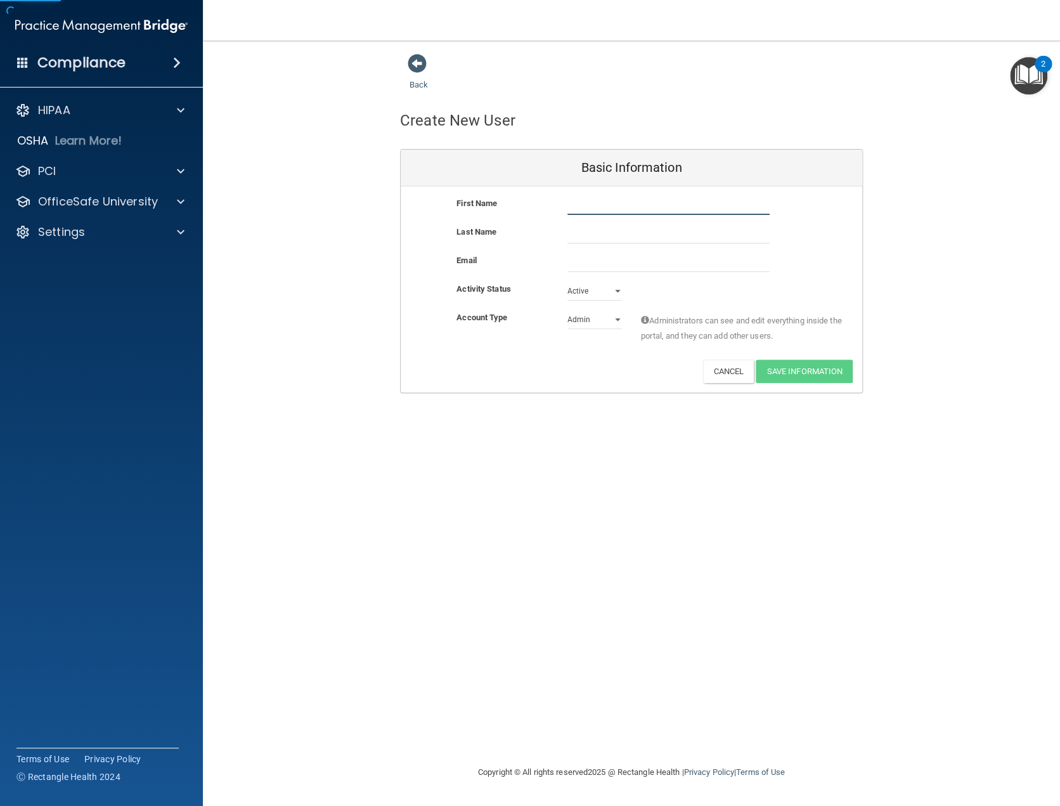
click at [605, 208] on input "text" at bounding box center [669, 205] width 202 height 19
type input "Kayla"
type input "[PERSON_NAME]"
type input "[DOMAIN_NAME][EMAIL_ADDRESS][PERSON_NAME][DOMAIN_NAME]"
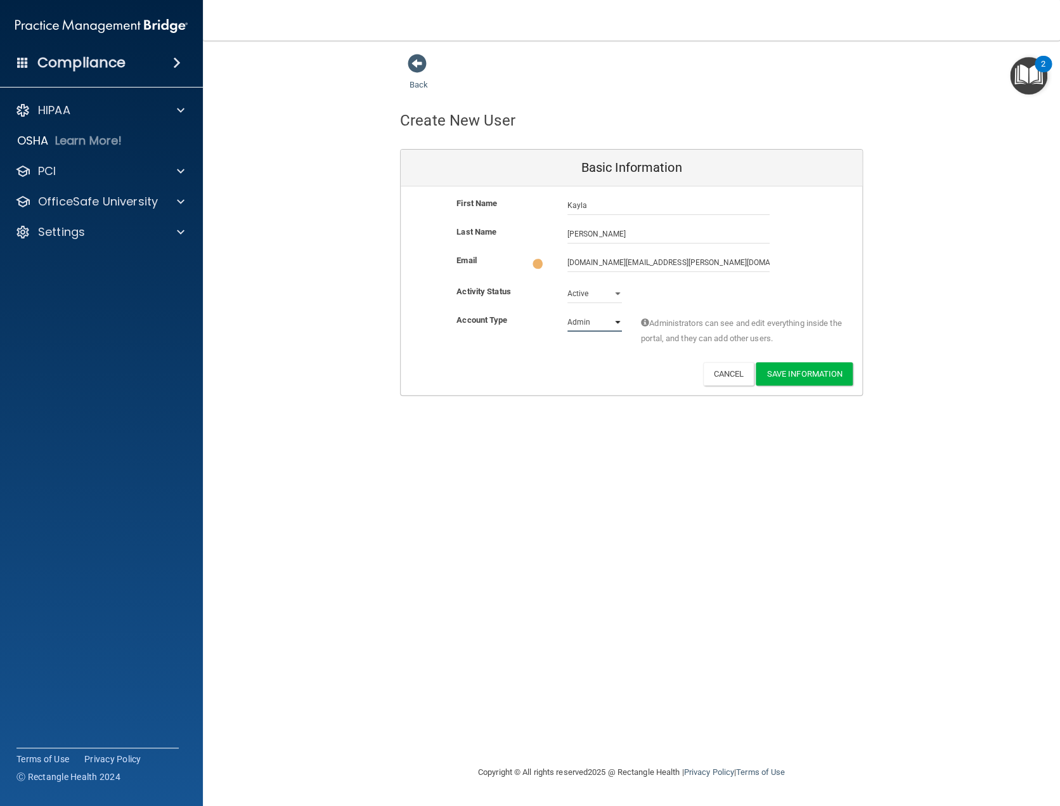
click at [616, 321] on select "Admin Member" at bounding box center [595, 322] width 55 height 19
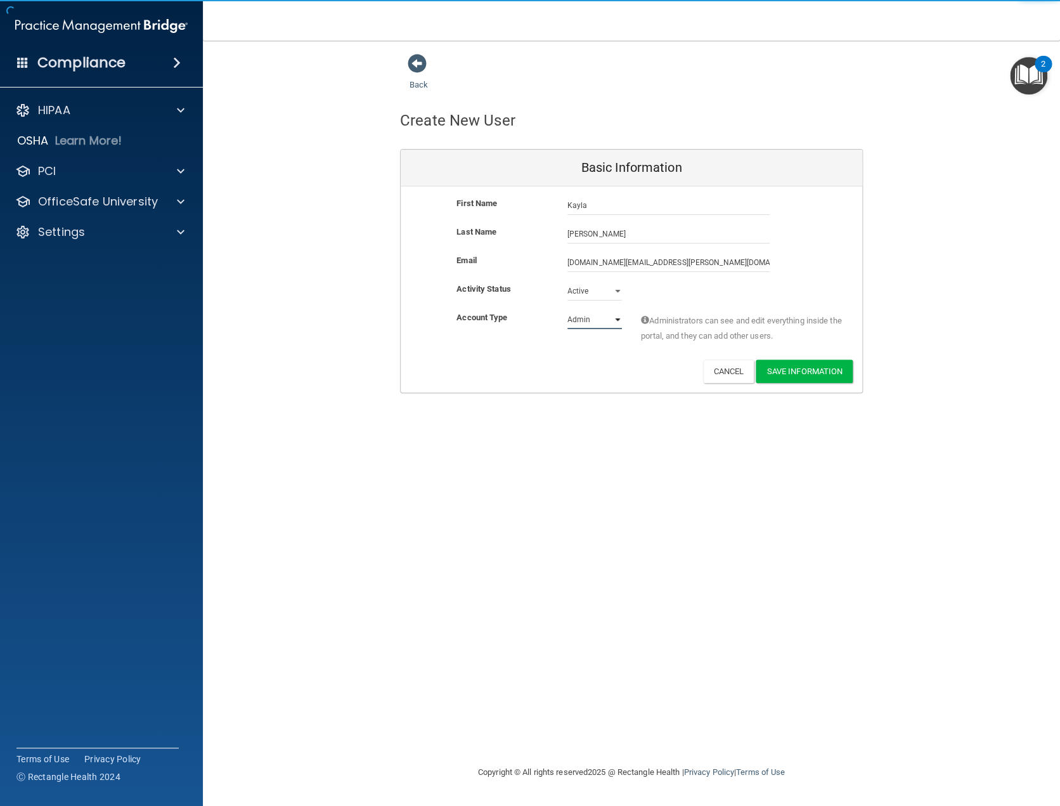
select select "practice_member"
click at [568, 310] on select "Admin Member" at bounding box center [595, 319] width 55 height 19
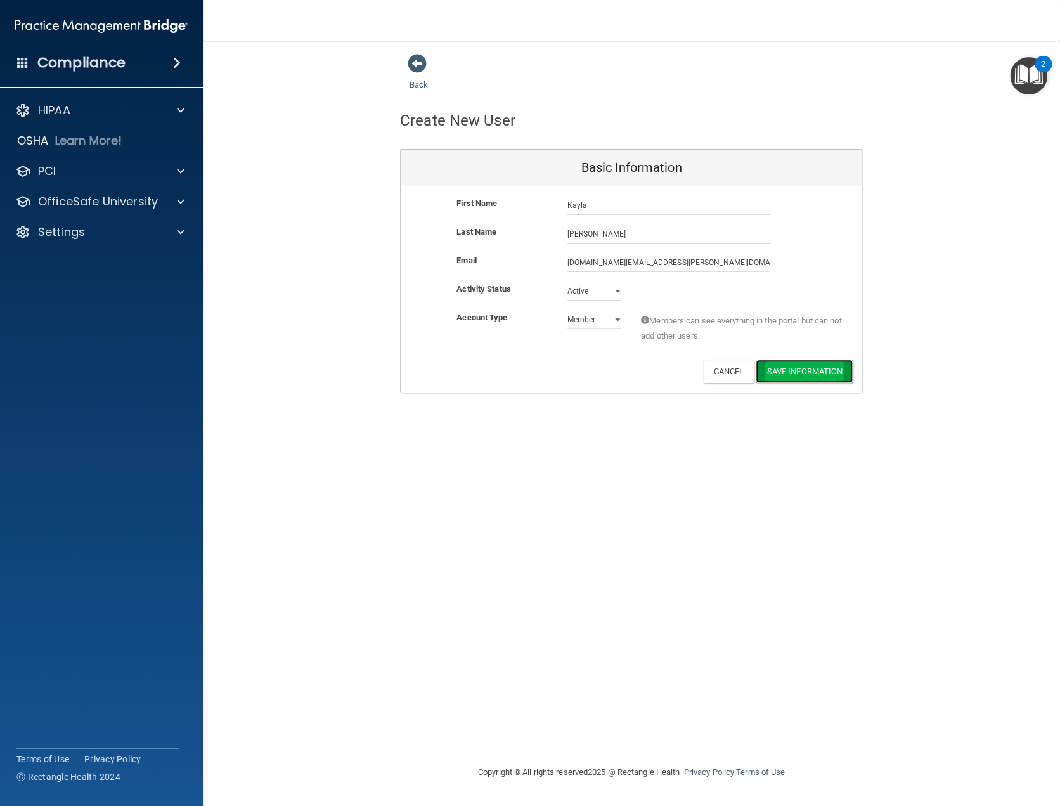
click at [821, 377] on button "Save Information" at bounding box center [804, 371] width 97 height 23
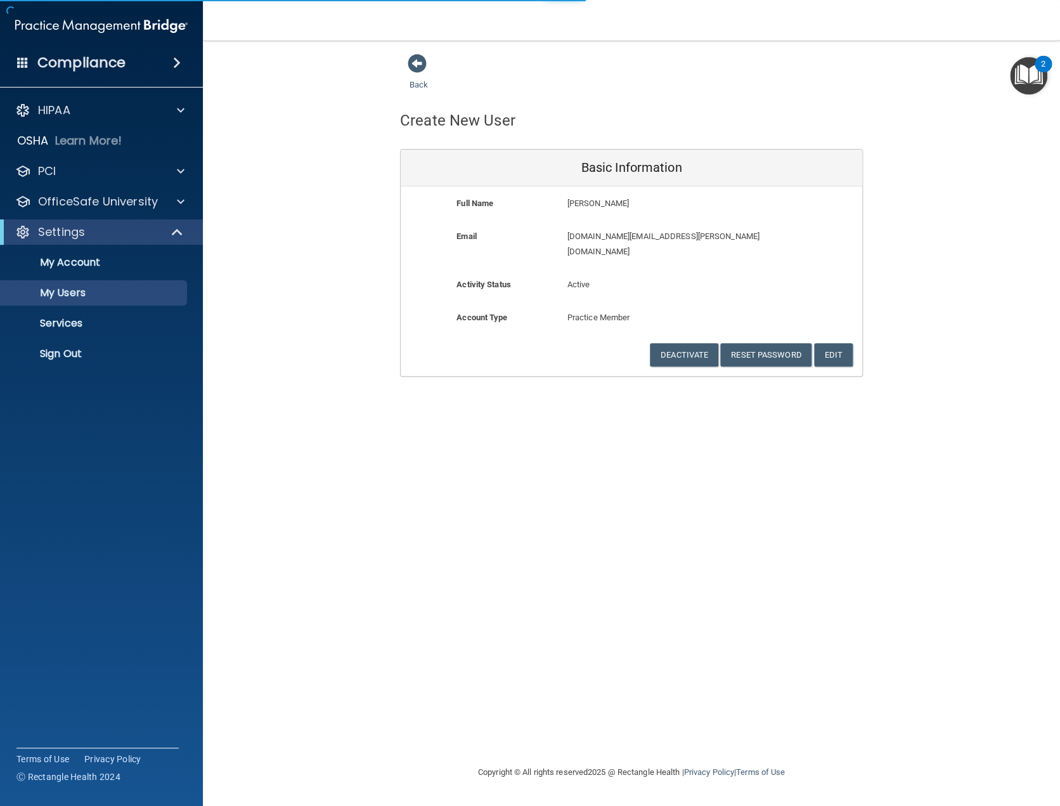
select select "20"
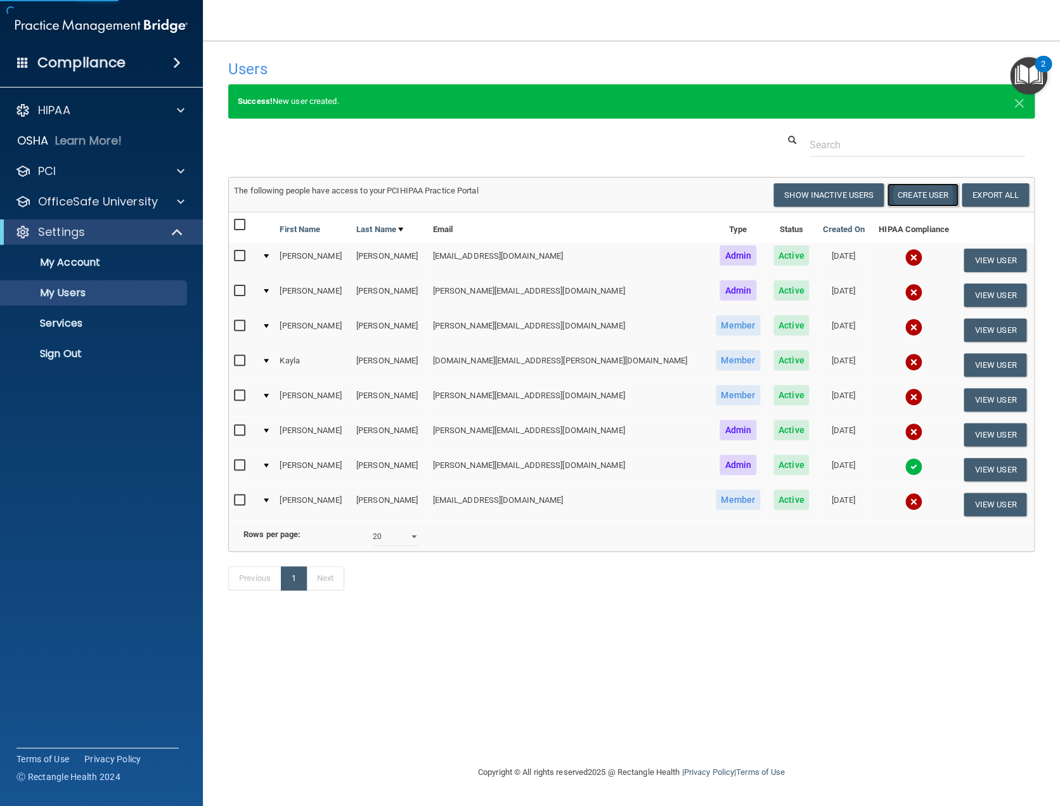
click at [920, 199] on button "Create User" at bounding box center [923, 194] width 72 height 23
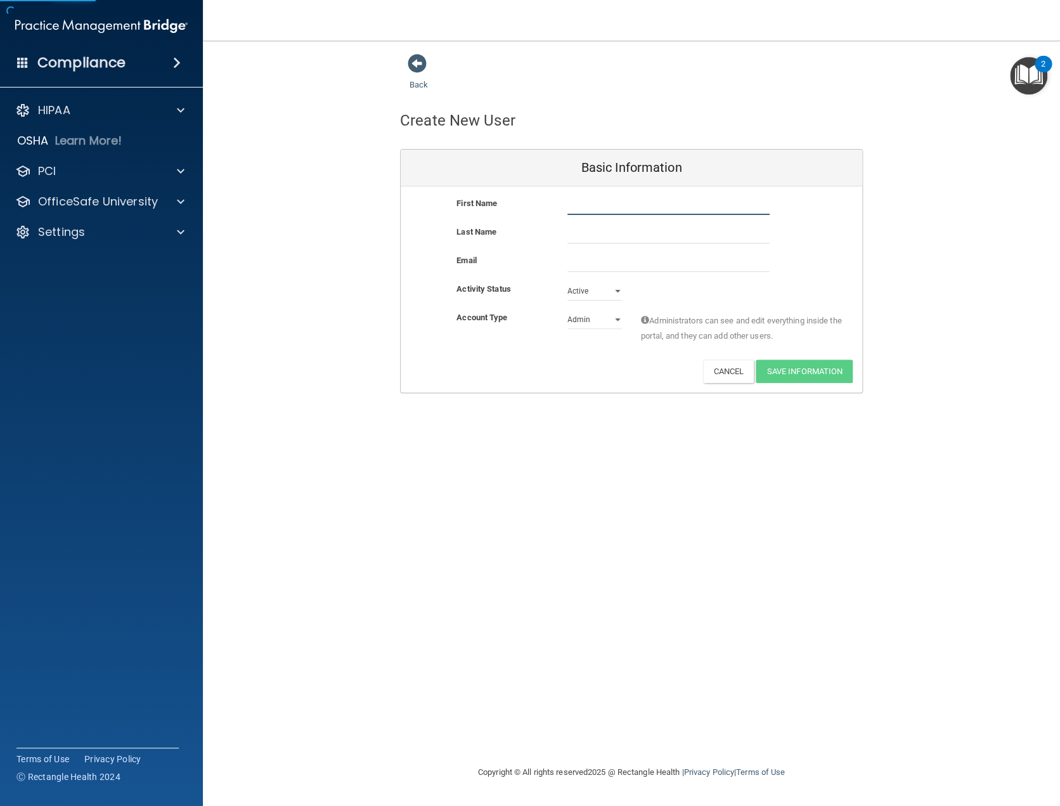
click at [613, 205] on input "text" at bounding box center [669, 205] width 202 height 19
type input "[PERSON_NAME]"
type input "[EMAIL_ADDRESS][DOMAIN_NAME]"
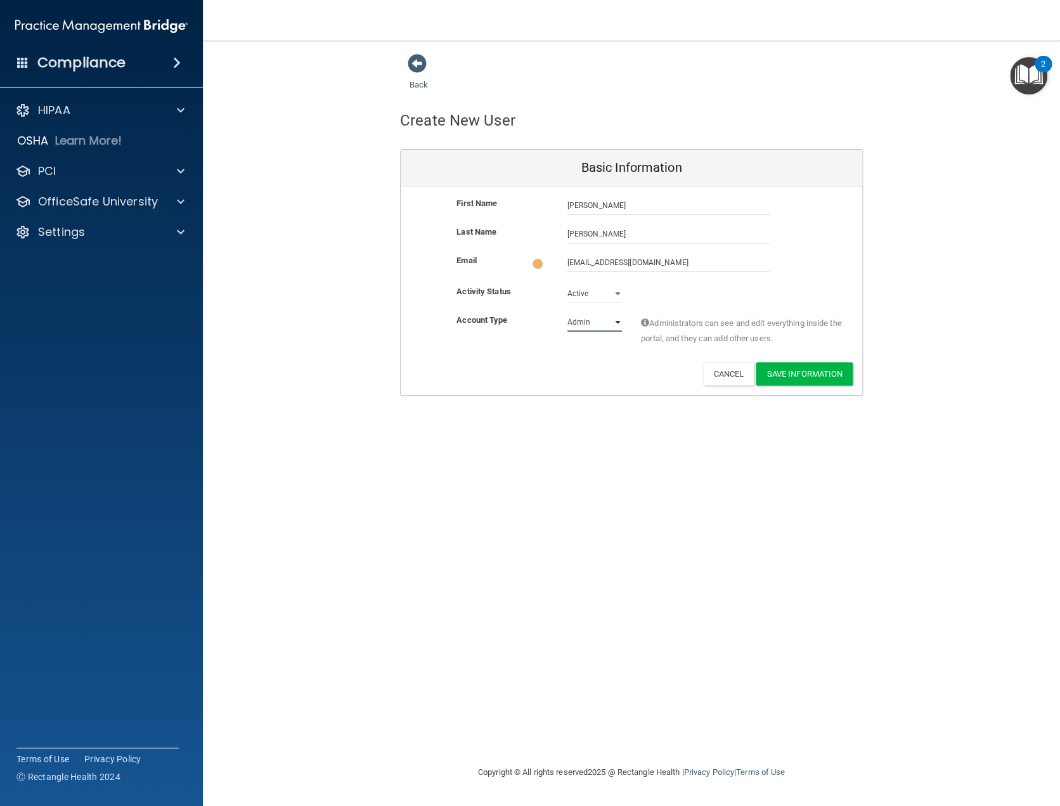
click at [612, 320] on select "Admin Member" at bounding box center [595, 322] width 55 height 19
select select "practice_member"
click at [568, 310] on select "Admin Member" at bounding box center [595, 319] width 55 height 19
click at [778, 372] on button "Save Information" at bounding box center [804, 371] width 97 height 23
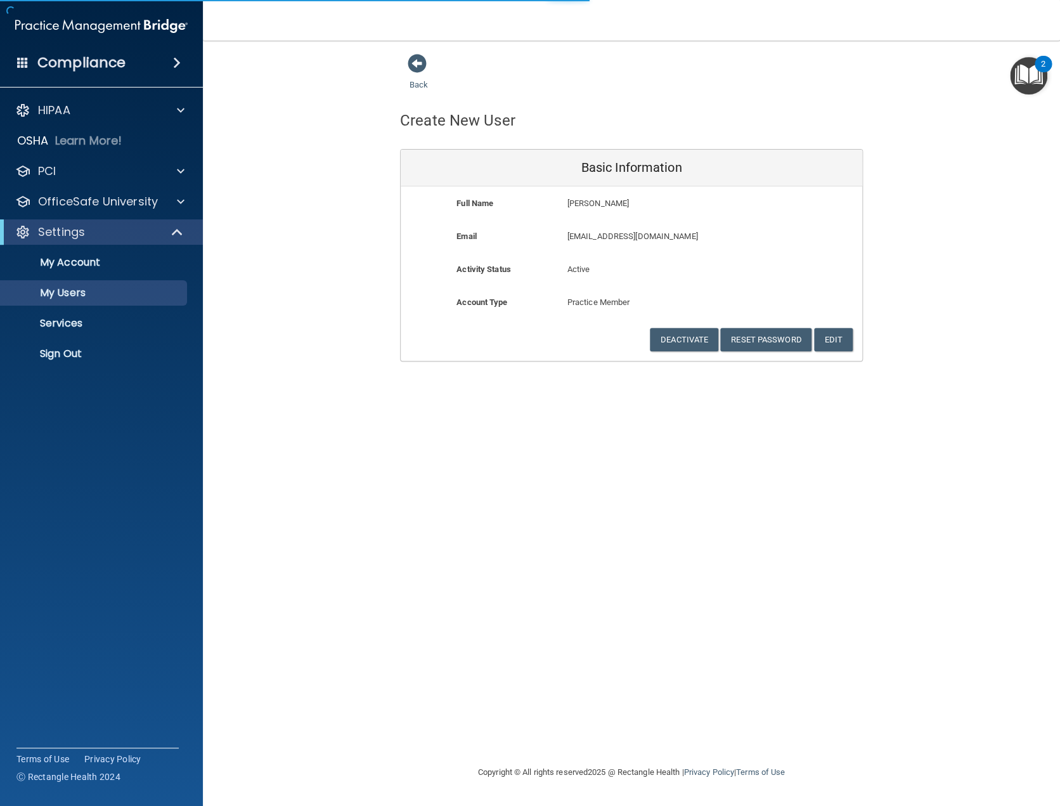
select select "20"
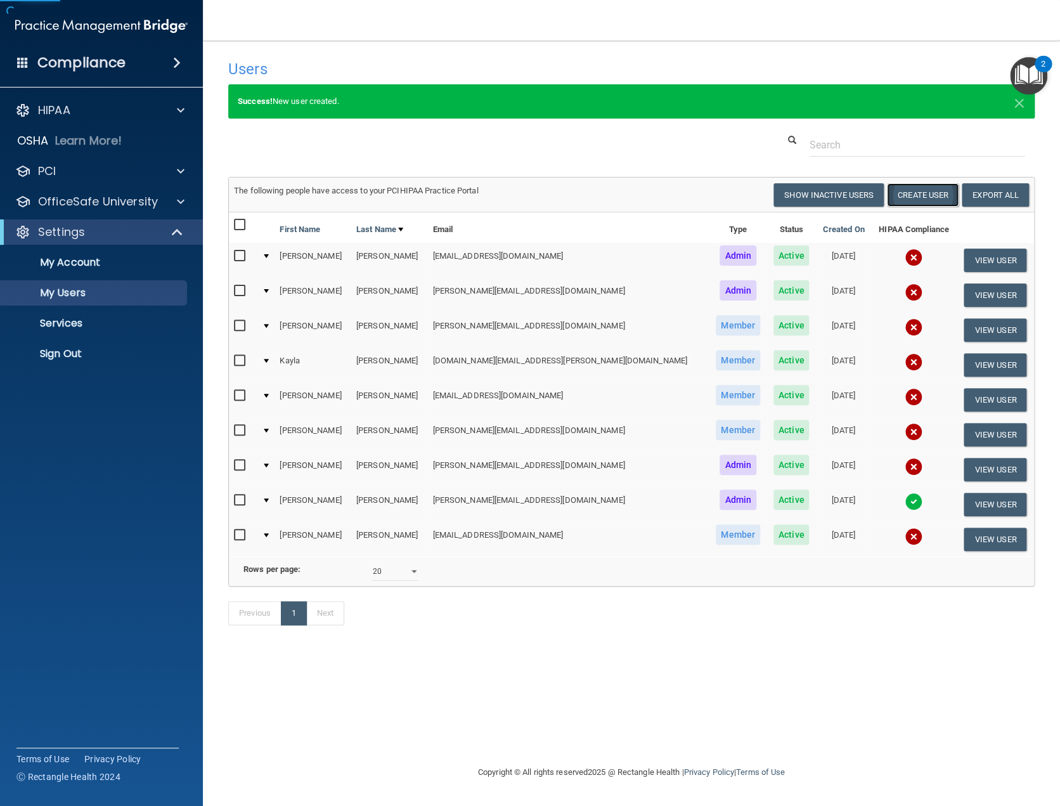
click at [903, 190] on button "Create User" at bounding box center [923, 194] width 72 height 23
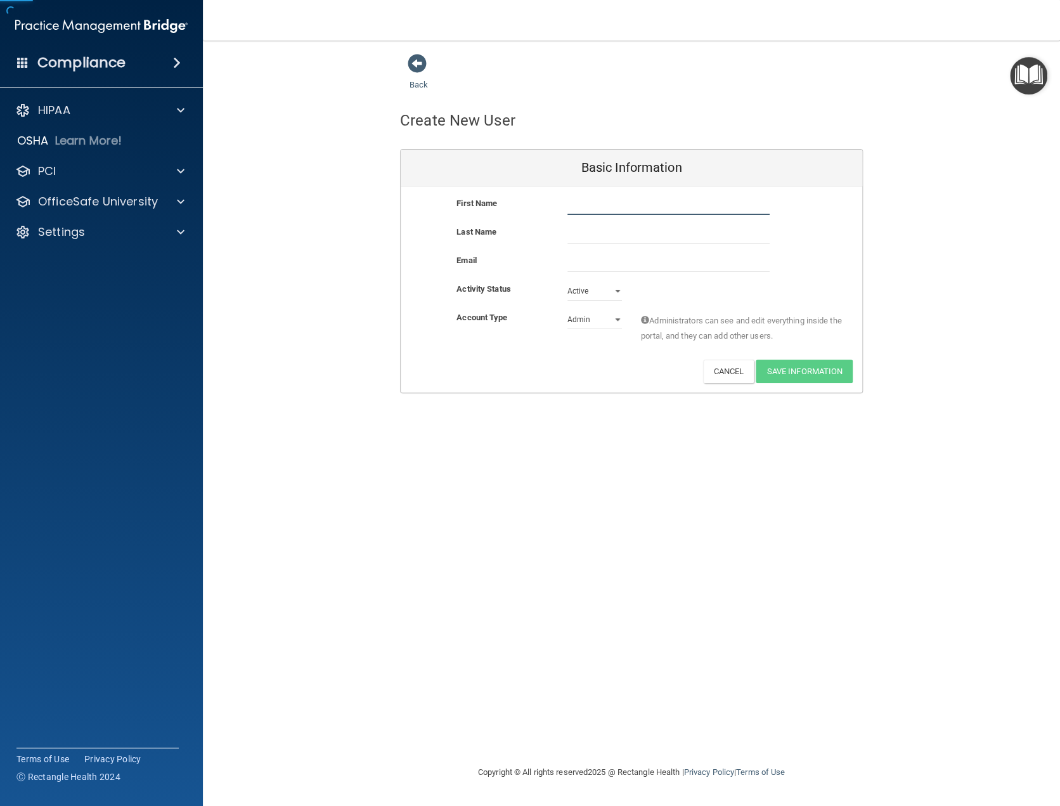
click at [609, 203] on input "text" at bounding box center [669, 205] width 202 height 19
type input "[PERSON_NAME]"
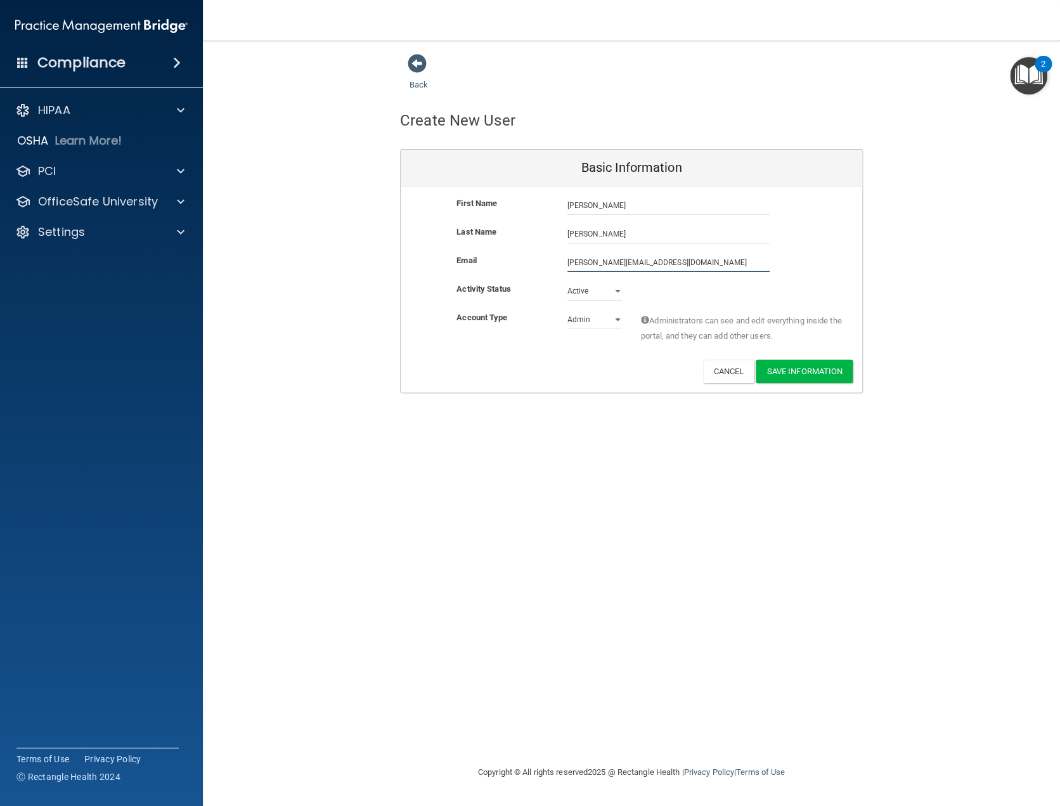
type input "[PERSON_NAME][EMAIL_ADDRESS][DOMAIN_NAME]"
click at [611, 318] on select "Admin Member" at bounding box center [595, 322] width 55 height 19
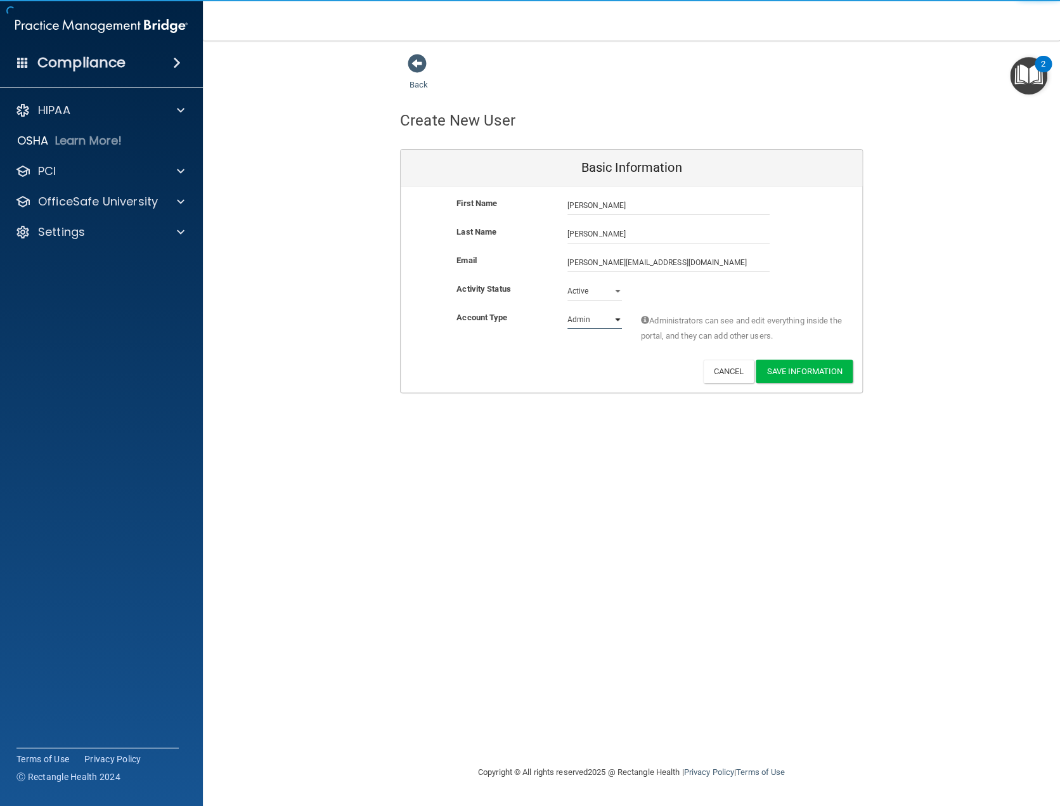
select select "practice_member"
click at [568, 310] on select "Admin Member" at bounding box center [595, 319] width 55 height 19
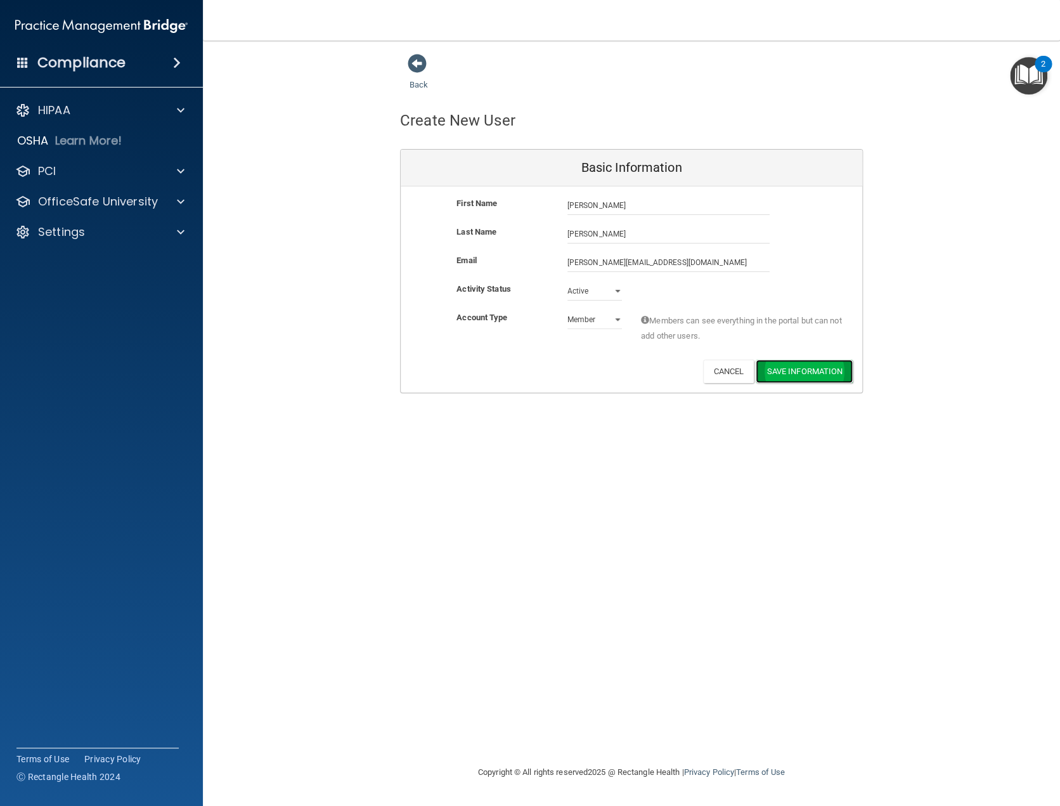
click at [792, 370] on button "Save Information" at bounding box center [804, 371] width 97 height 23
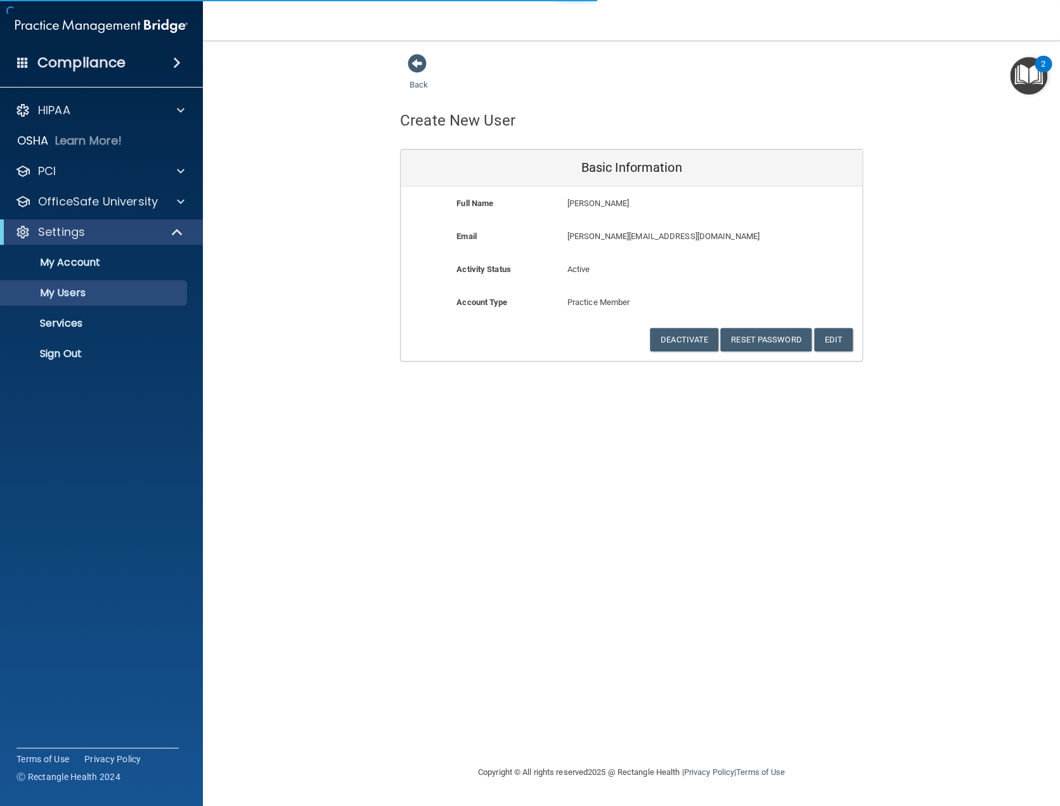
select select "20"
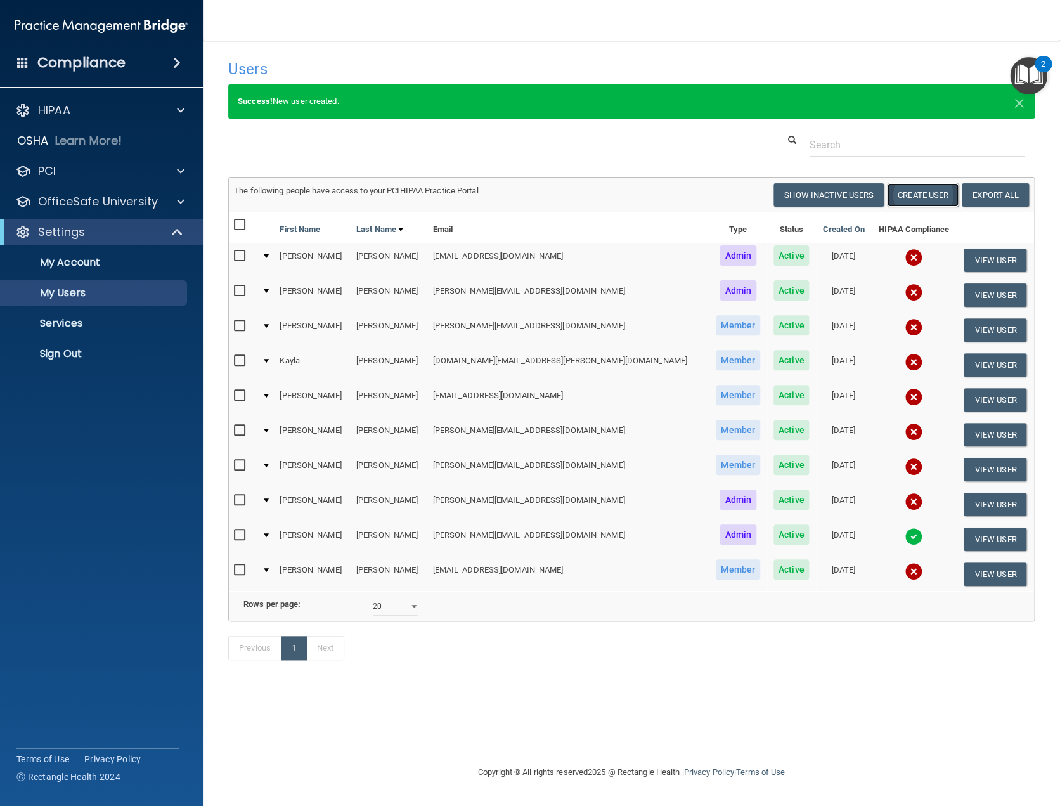
click at [919, 197] on button "Create User" at bounding box center [923, 194] width 72 height 23
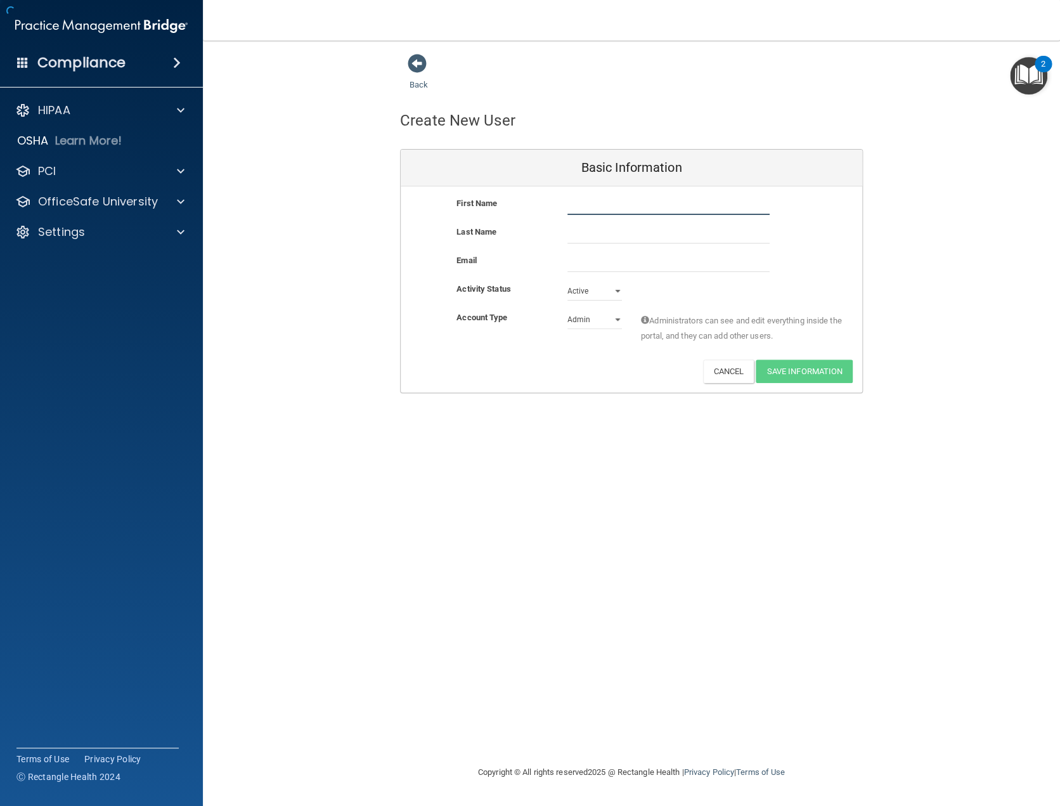
click at [625, 202] on input "text" at bounding box center [669, 205] width 202 height 19
type input "[PERSON_NAME]"
type input "Will"
type input "[EMAIL_ADDRESS][DOMAIN_NAME]"
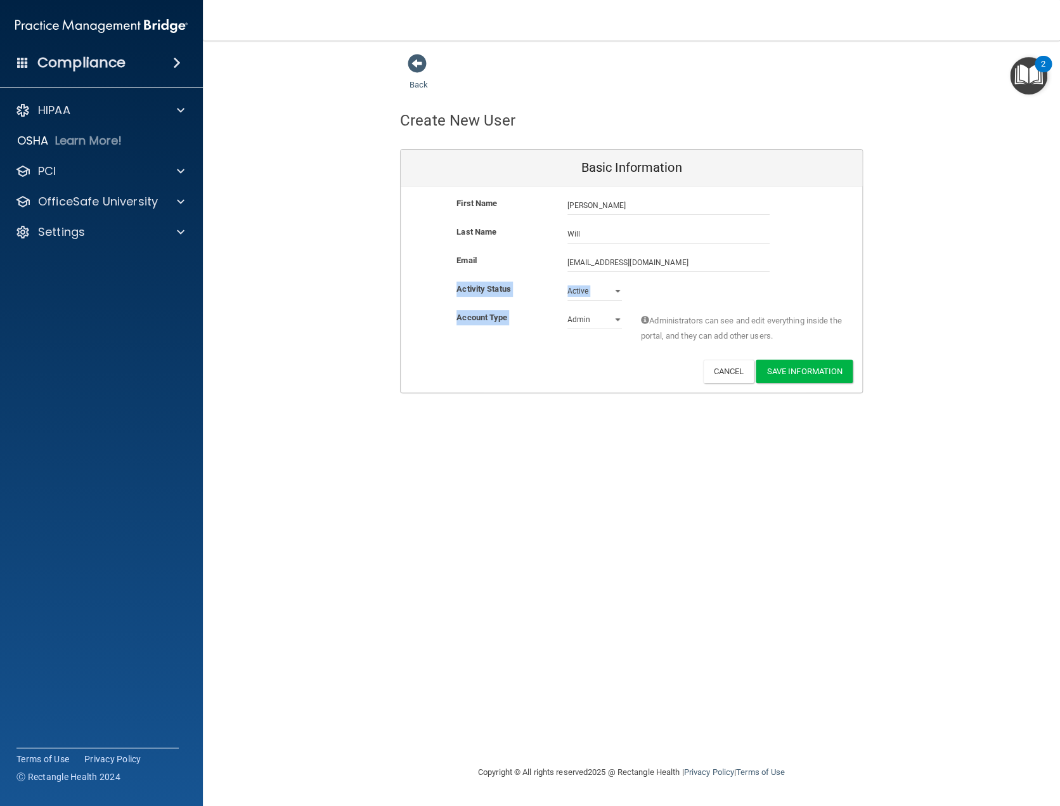
click at [608, 309] on div "First Name [PERSON_NAME] Will [PERSON_NAME] Last Name Will Email [EMAIL_ADDRESS…" at bounding box center [632, 289] width 462 height 206
click at [589, 325] on select "Admin Member" at bounding box center [595, 319] width 55 height 19
select select "practice_member"
click at [568, 310] on select "Admin Member" at bounding box center [595, 319] width 55 height 19
click at [658, 290] on div "Activity Status Active Active Inactive" at bounding box center [632, 291] width 462 height 19
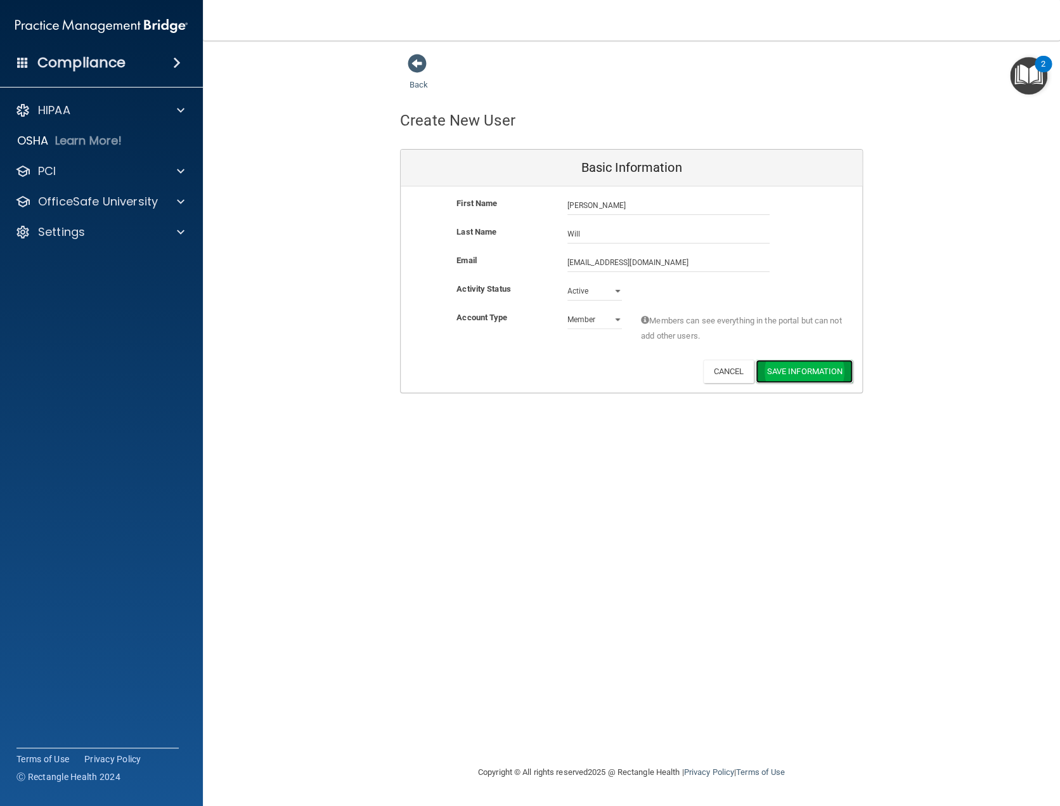
click at [807, 370] on button "Save Information" at bounding box center [804, 371] width 97 height 23
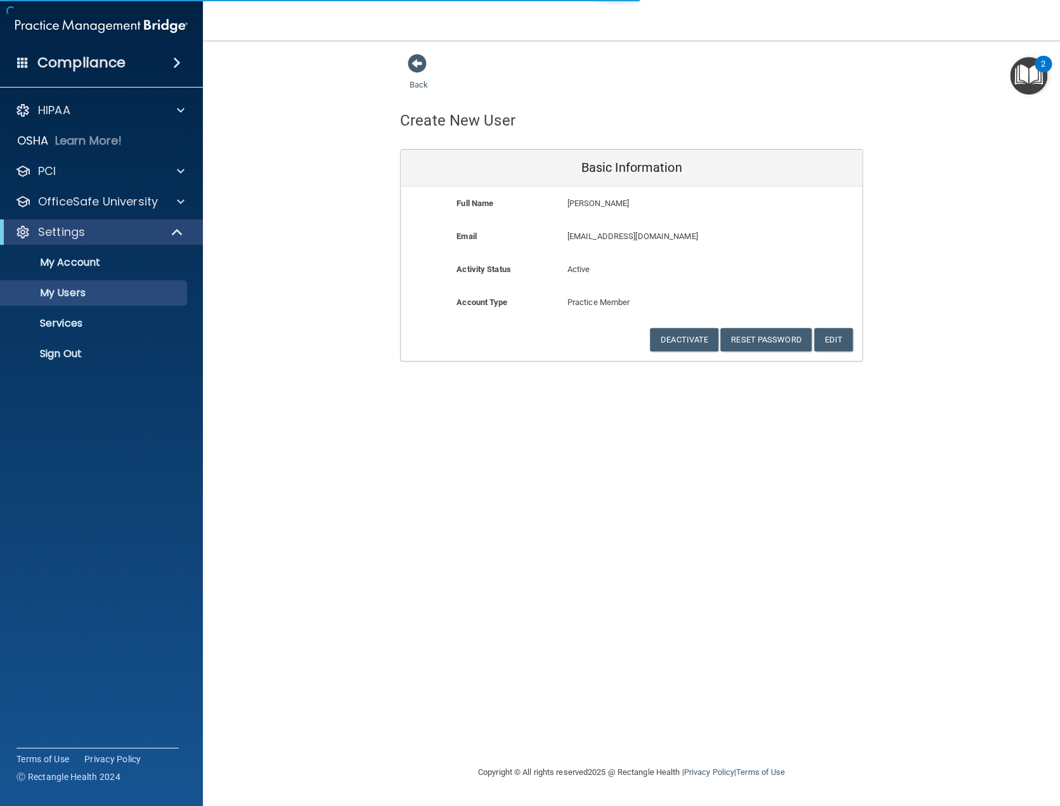
select select "20"
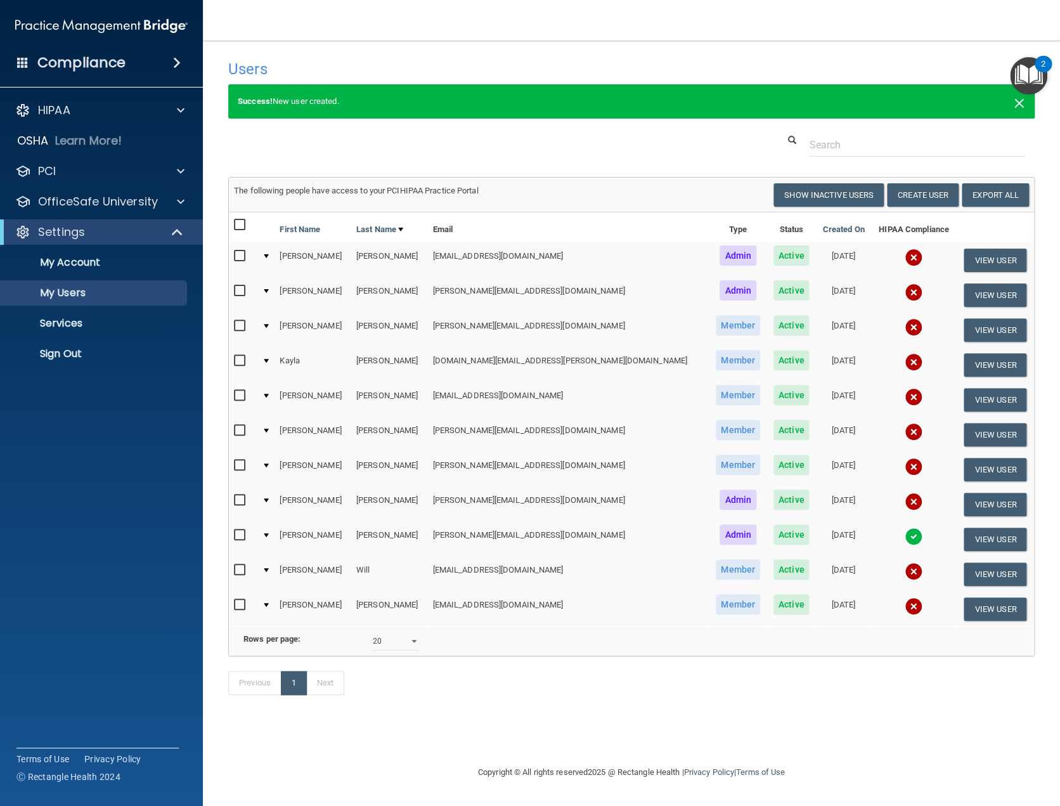
click at [1019, 105] on span "×" at bounding box center [1019, 101] width 11 height 25
select select "20"
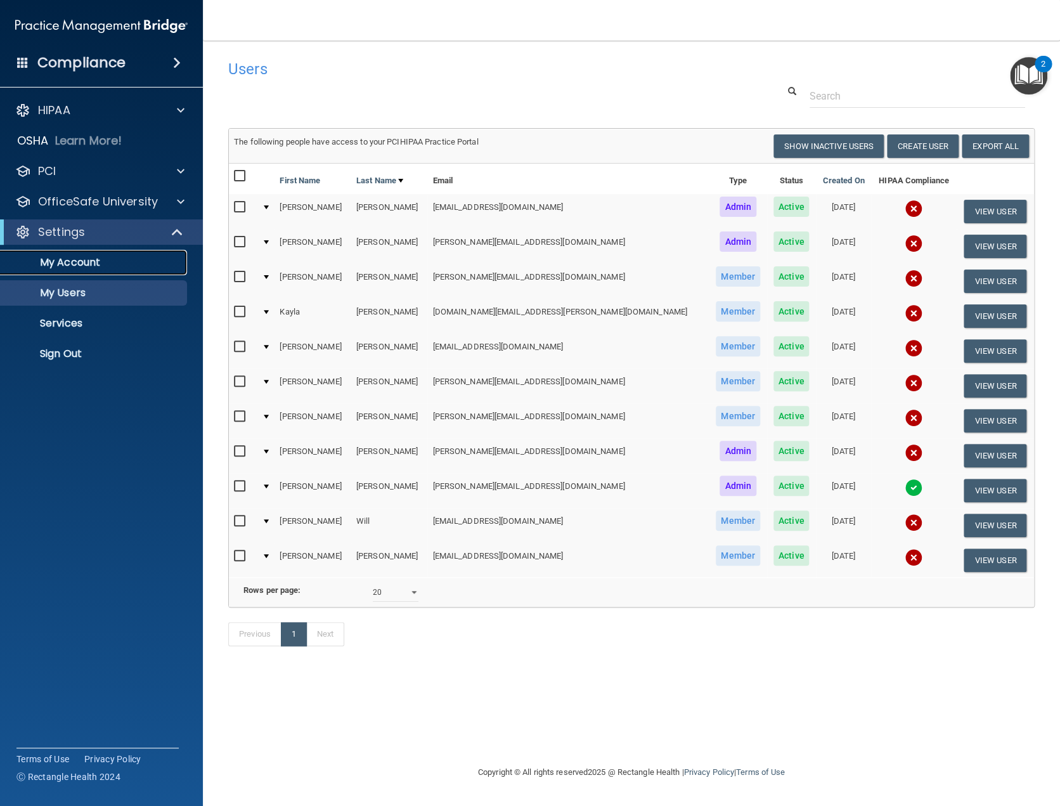
click at [120, 251] on link "My Account" at bounding box center [87, 262] width 200 height 25
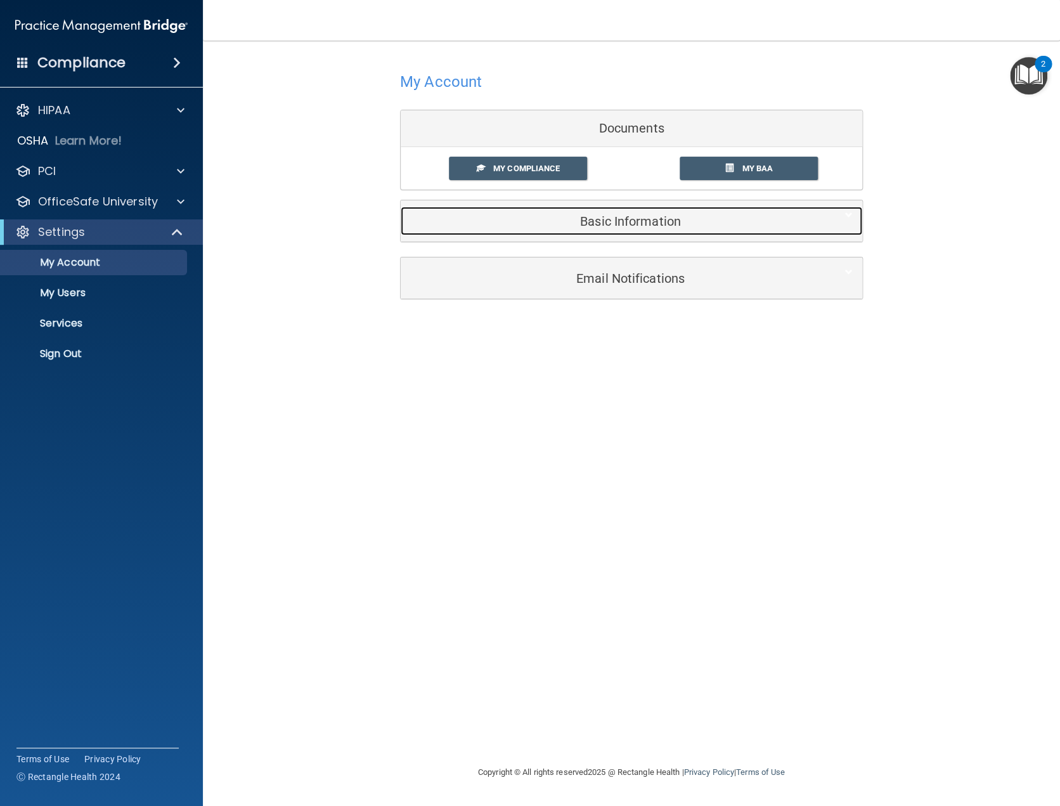
click at [687, 224] on h5 "Basic Information" at bounding box center [612, 221] width 404 height 14
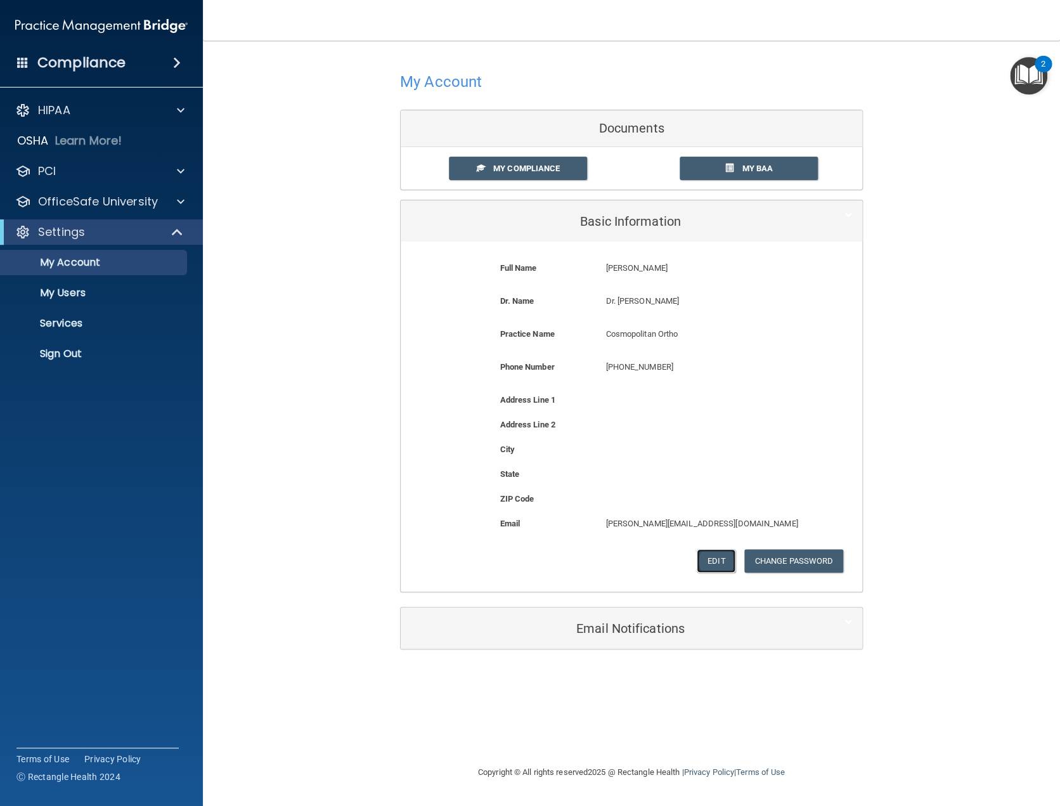
click at [714, 562] on button "Edit" at bounding box center [716, 560] width 39 height 23
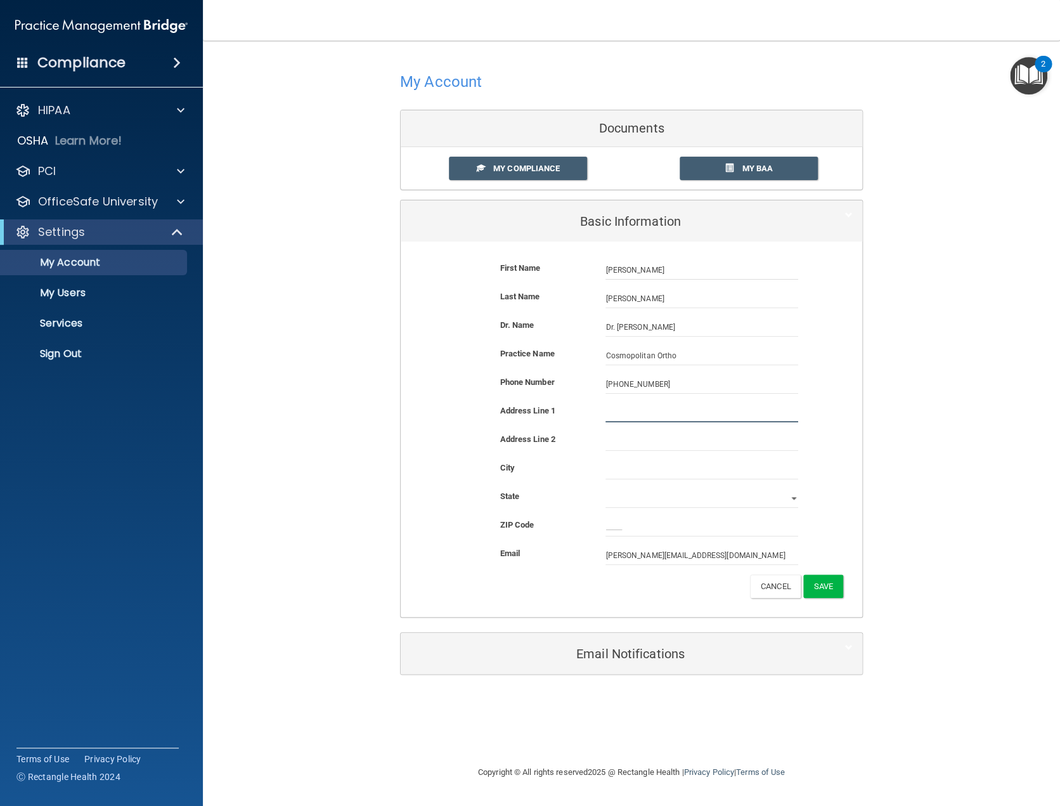
click at [620, 415] on input "text" at bounding box center [702, 412] width 193 height 19
type input "1"
type input "[STREET_ADDRESS]"
click at [635, 471] on input "text" at bounding box center [702, 469] width 193 height 19
type input "[GEOGRAPHIC_DATA]"
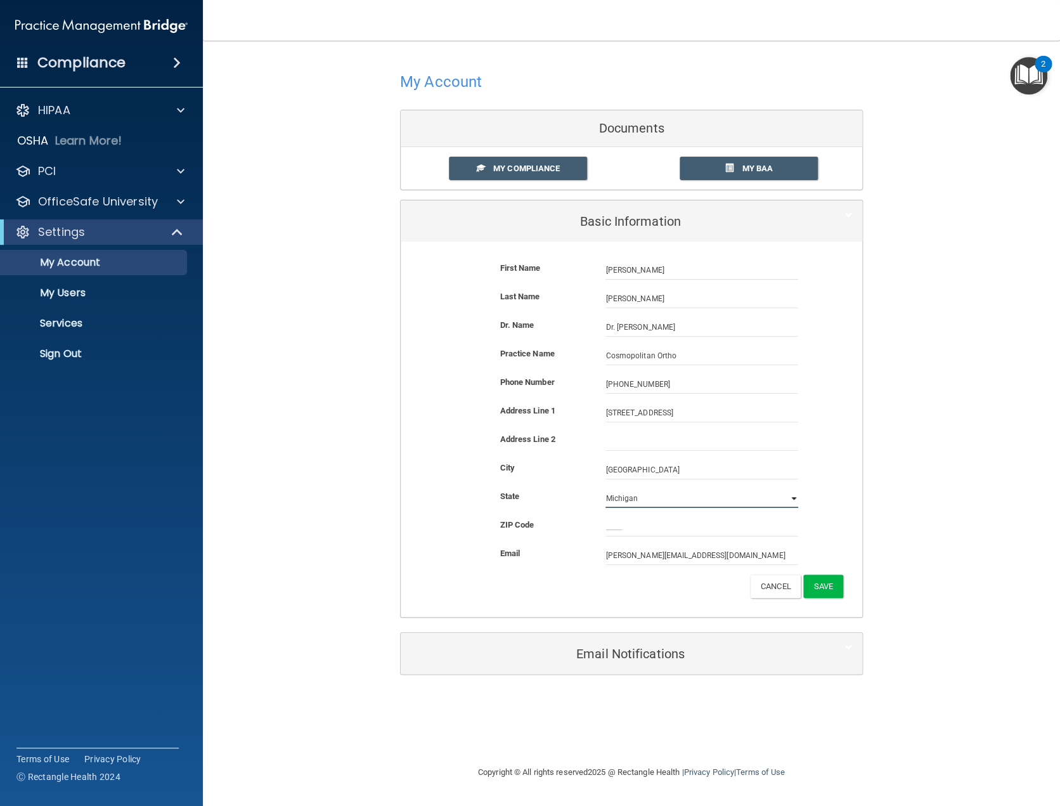
select select "23"
type input "55044"
click at [825, 590] on button "Save" at bounding box center [824, 586] width 40 height 23
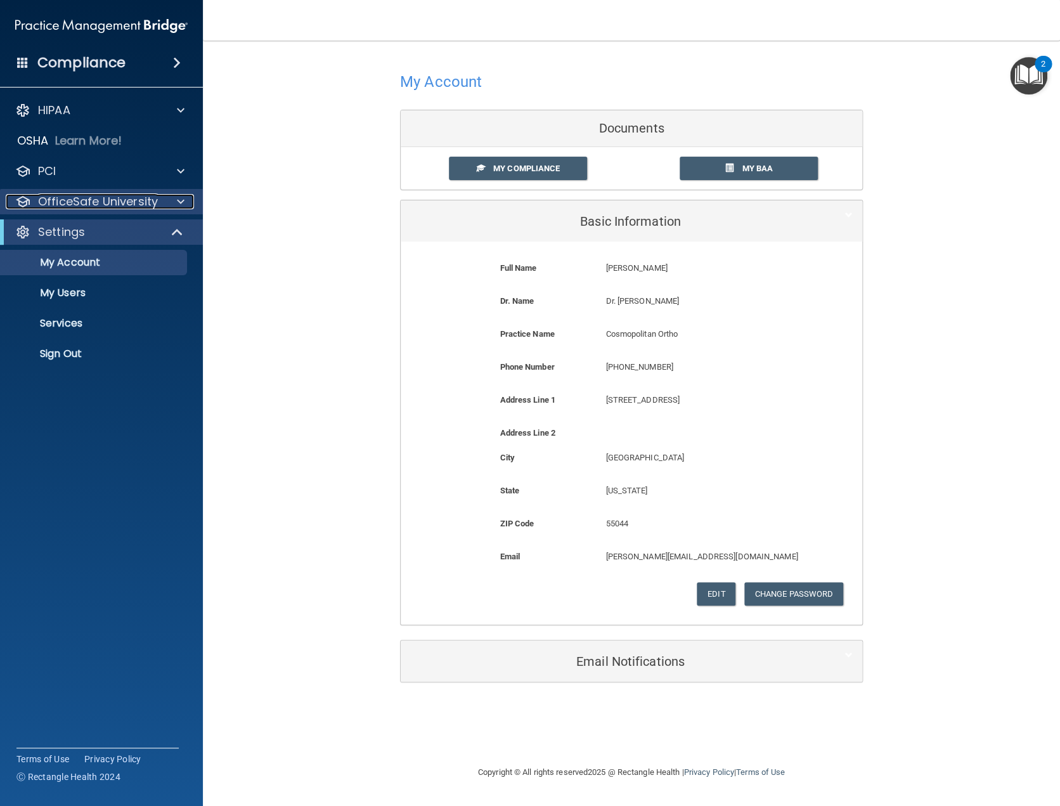
click at [177, 197] on span at bounding box center [181, 201] width 8 height 15
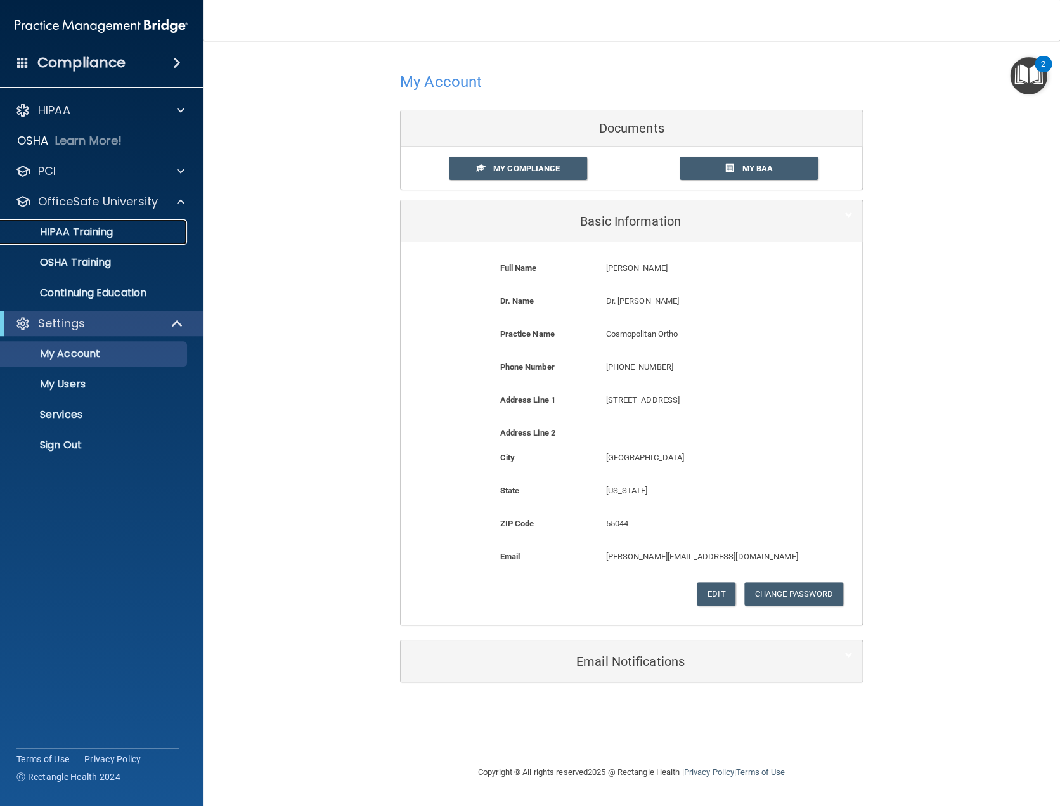
click at [103, 230] on p "HIPAA Training" at bounding box center [60, 232] width 105 height 13
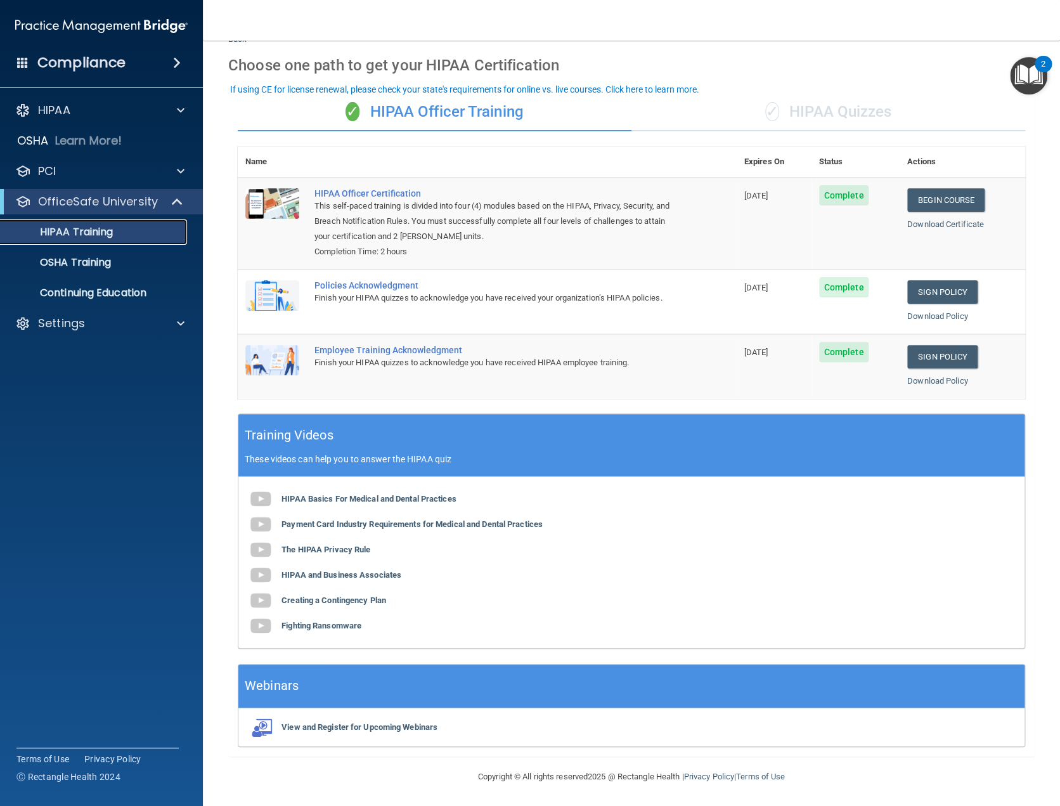
scroll to position [47, 0]
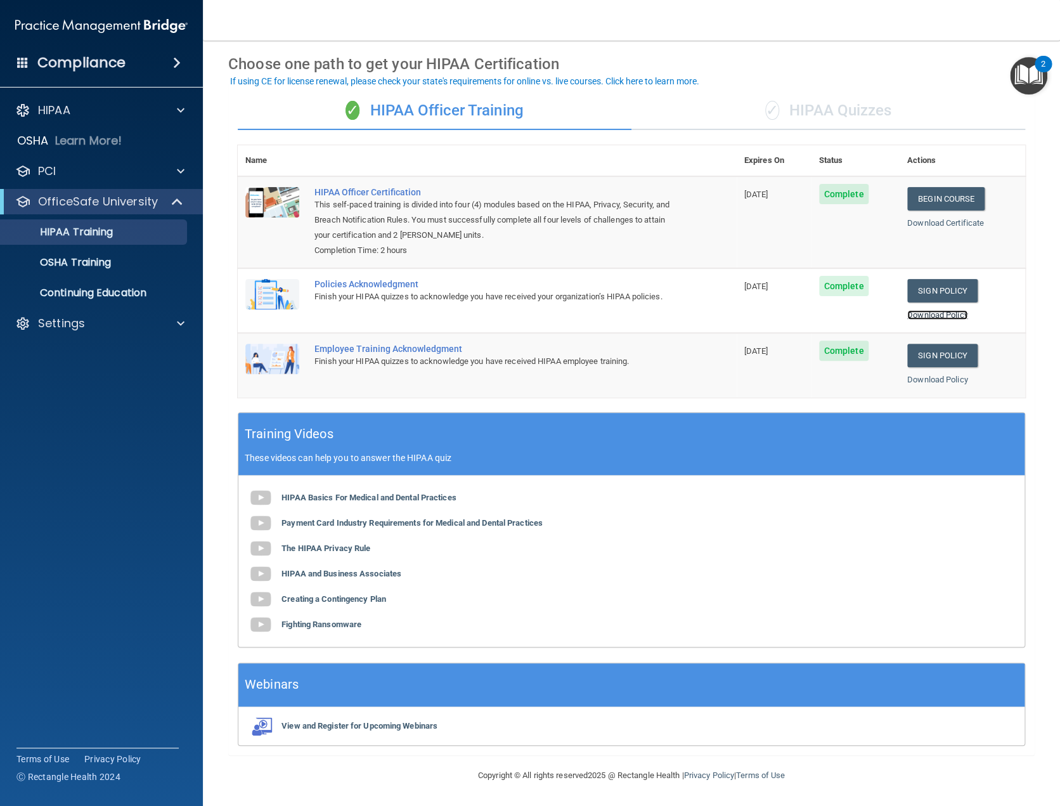
click at [942, 316] on link "Download Policy" at bounding box center [938, 315] width 61 height 10
click at [940, 379] on link "Download Policy" at bounding box center [938, 380] width 61 height 10
click at [134, 293] on p "Continuing Education" at bounding box center [94, 293] width 173 height 13
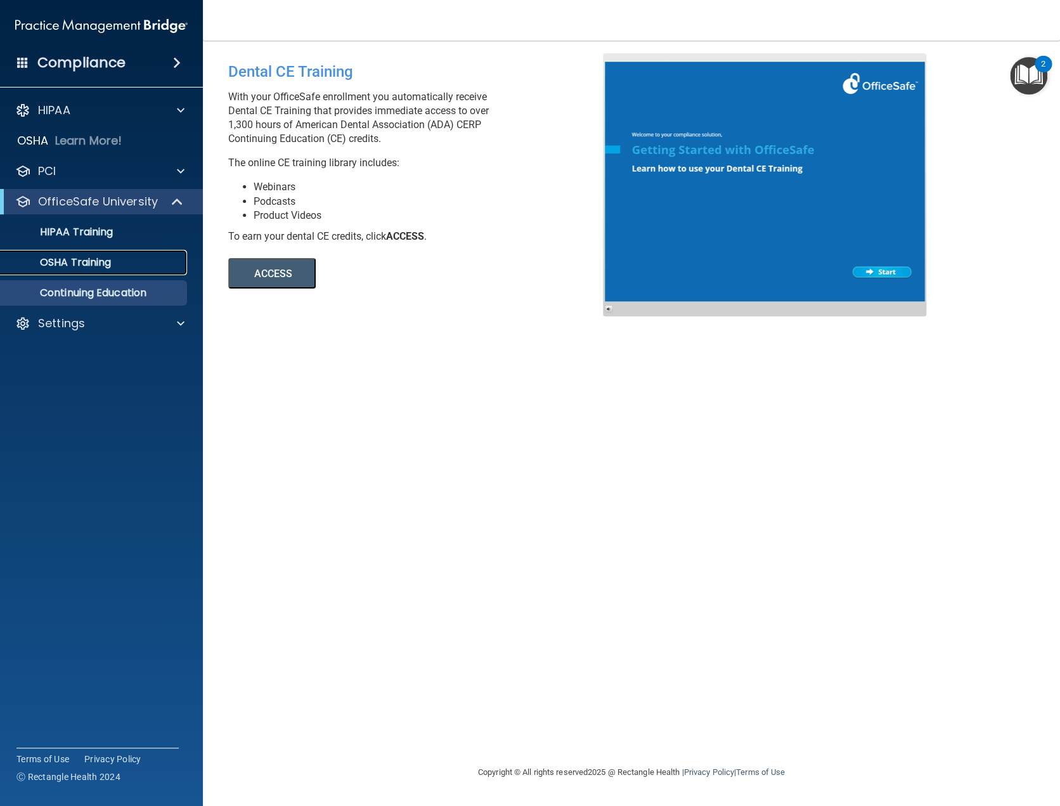
click at [73, 262] on p "OSHA Training" at bounding box center [59, 262] width 103 height 13
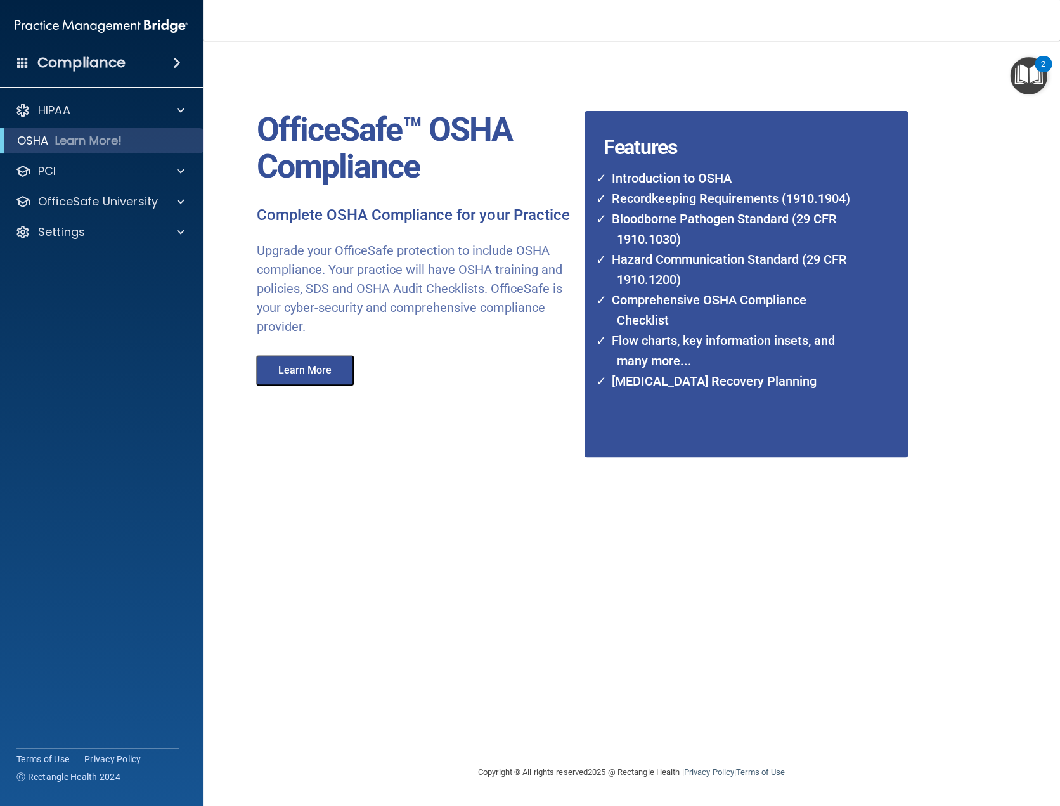
click at [317, 374] on button "Learn More" at bounding box center [305, 370] width 98 height 30
click at [127, 173] on div "PCI" at bounding box center [84, 171] width 157 height 15
click at [108, 198] on p "PCI Compliance" at bounding box center [94, 201] width 173 height 13
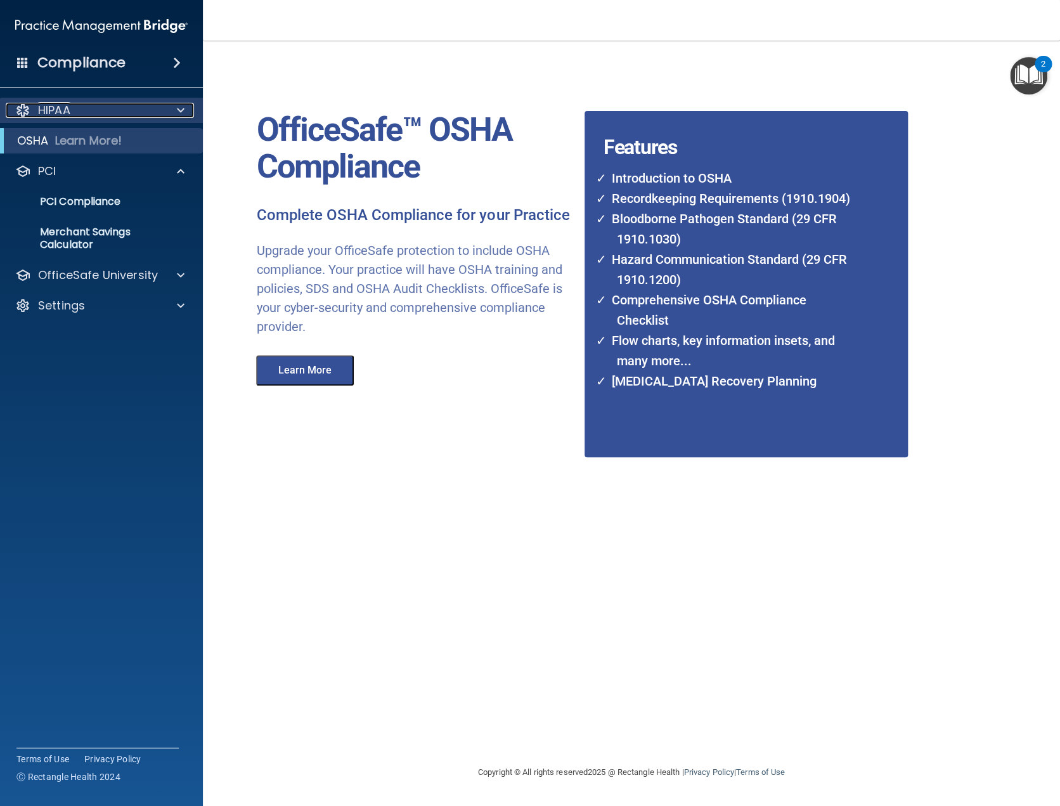
click at [176, 104] on div at bounding box center [179, 110] width 32 height 15
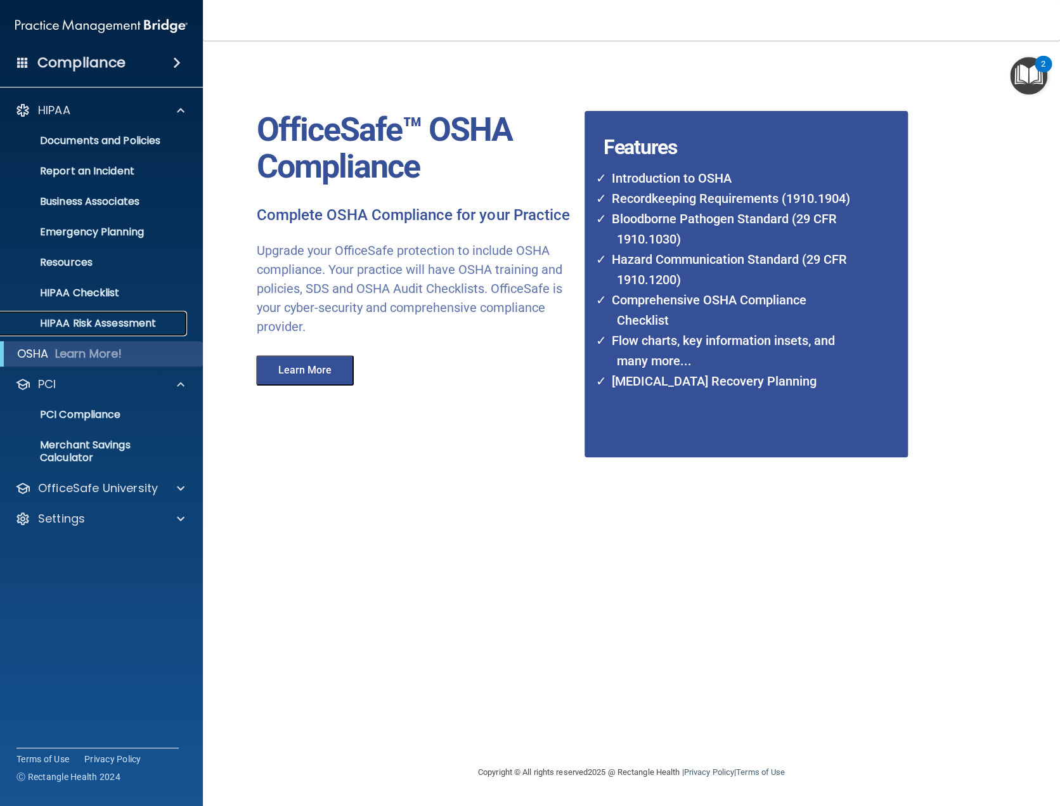
click at [108, 323] on p "HIPAA Risk Assessment" at bounding box center [94, 323] width 173 height 13
